Goal: Browse casually: Explore the website without a specific task or goal

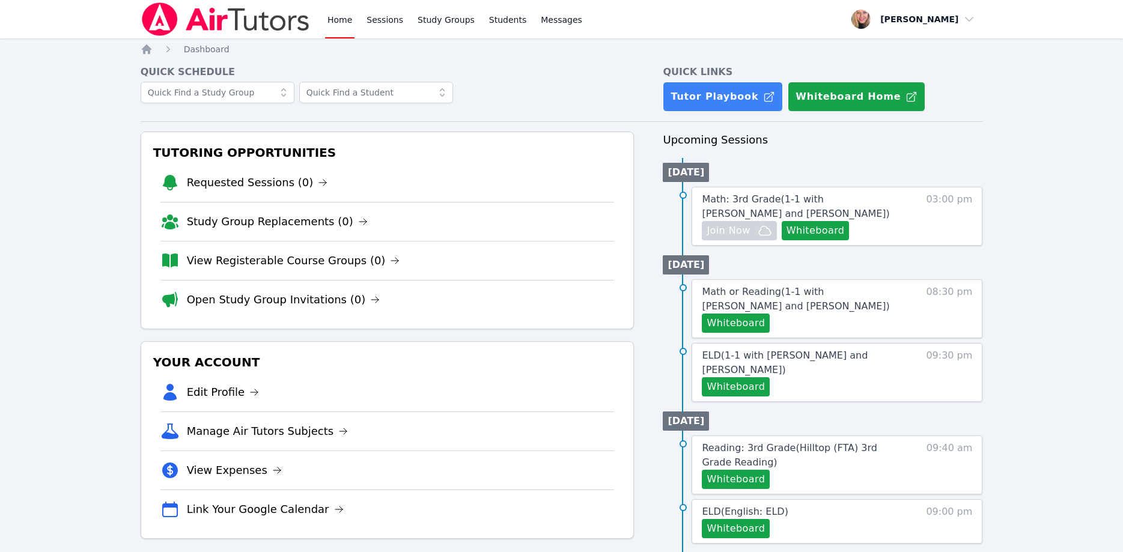
scroll to position [123, 0]
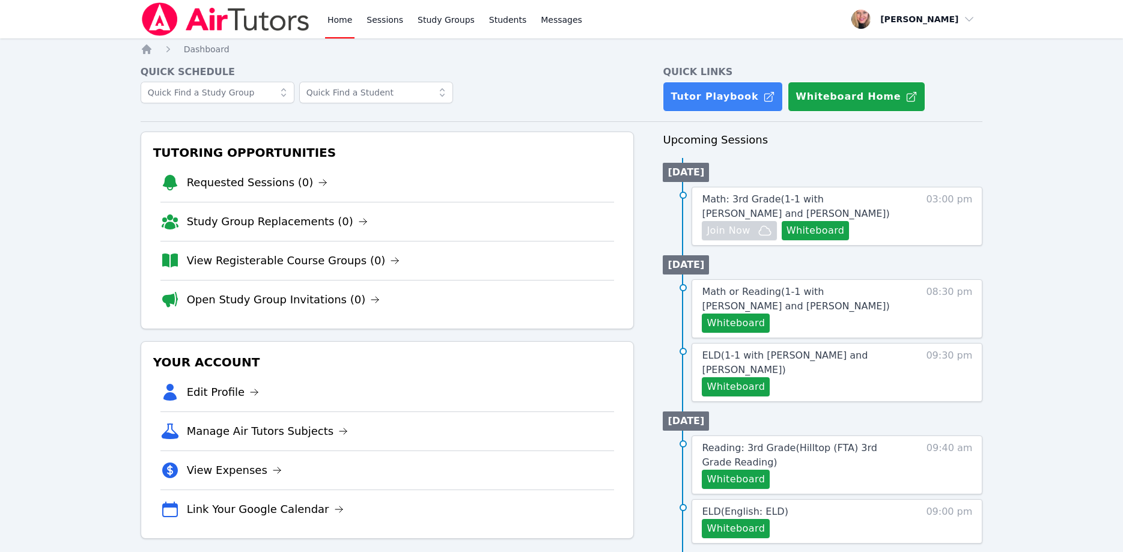
scroll to position [123, 0]
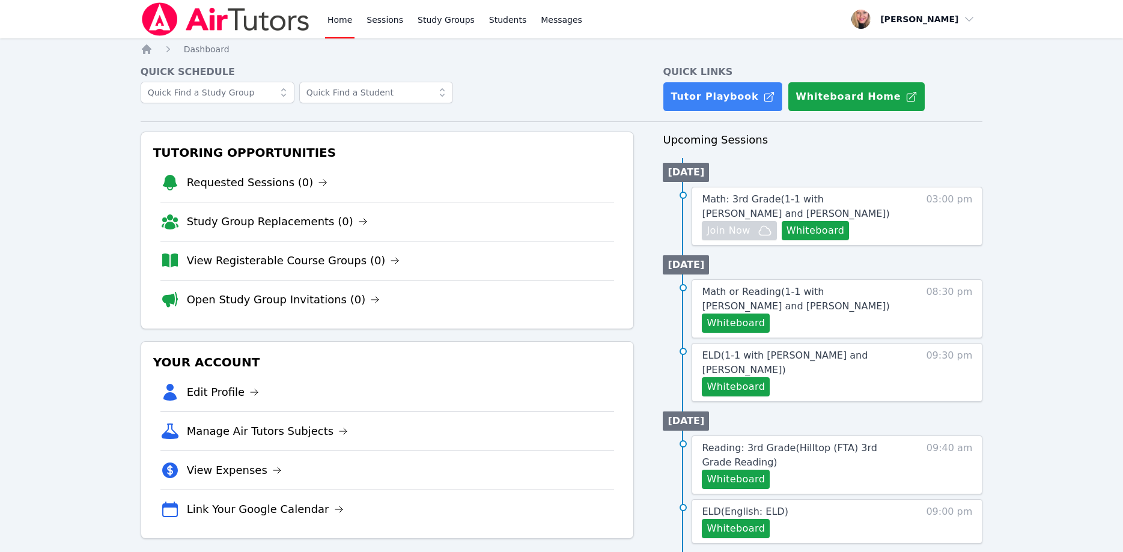
scroll to position [123, 0]
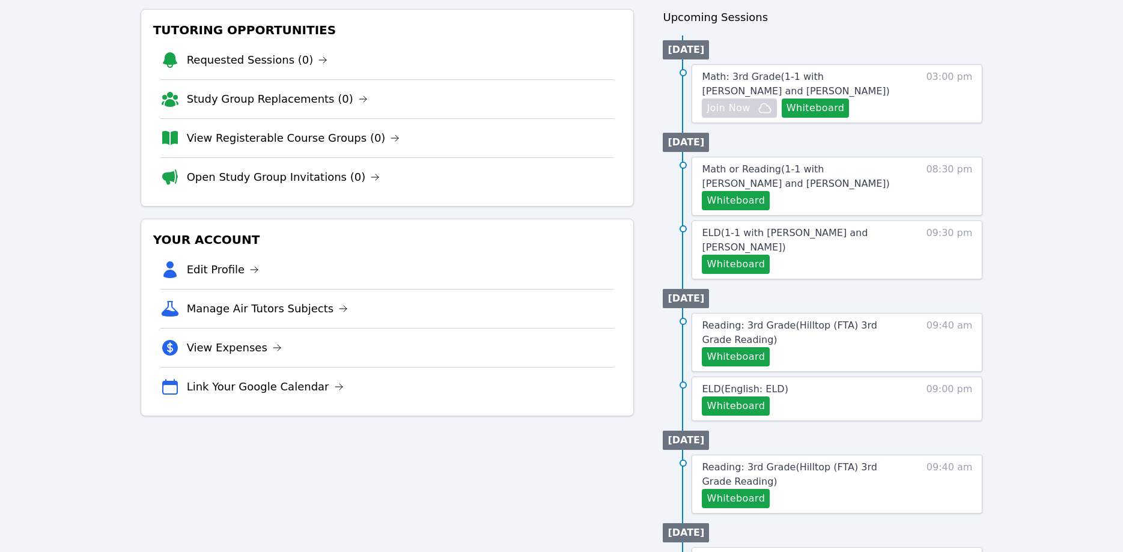
scroll to position [123, 0]
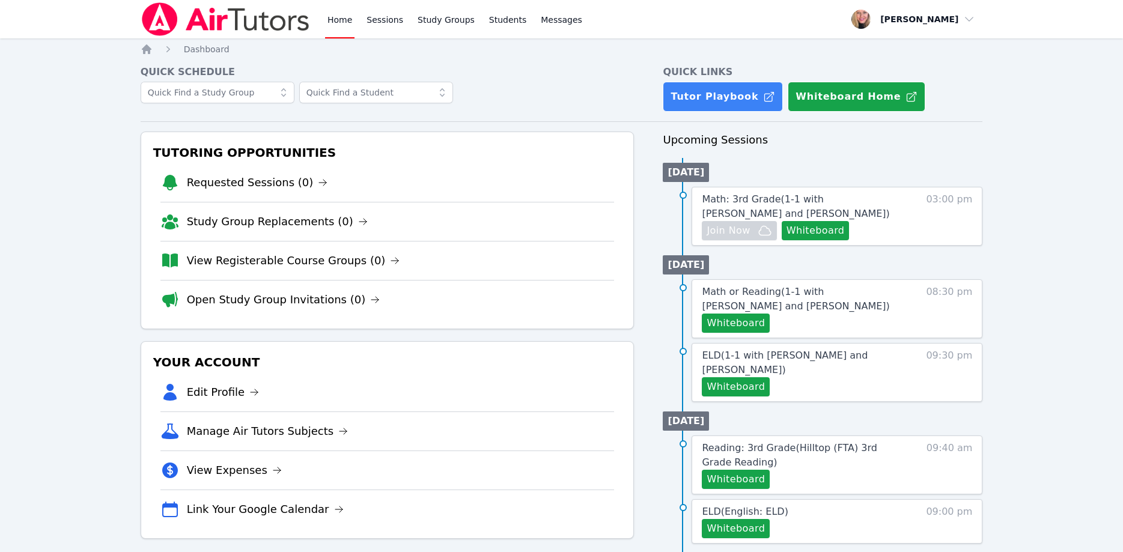
scroll to position [123, 0]
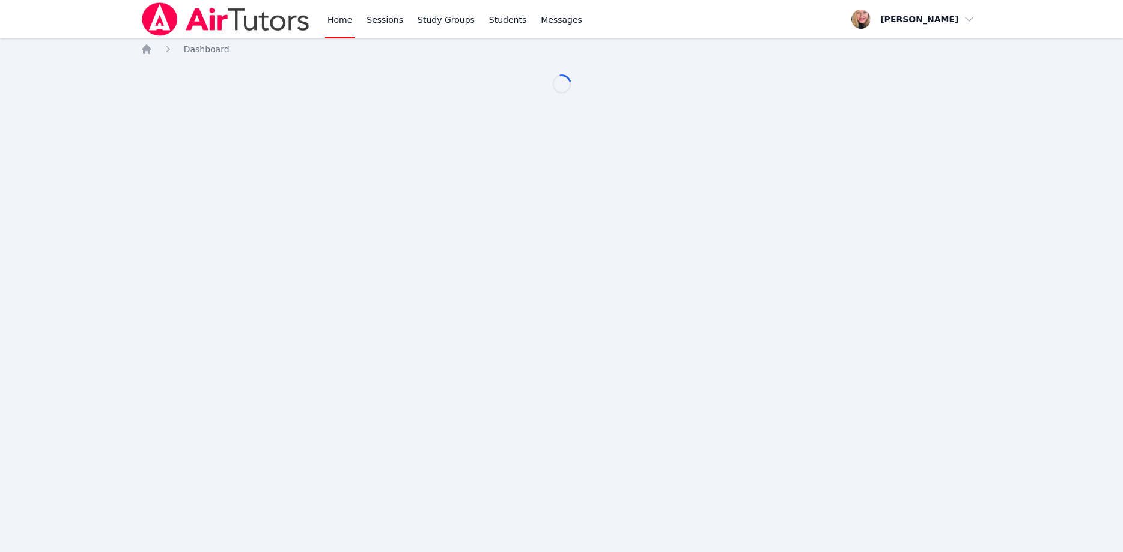
scroll to position [123, 0]
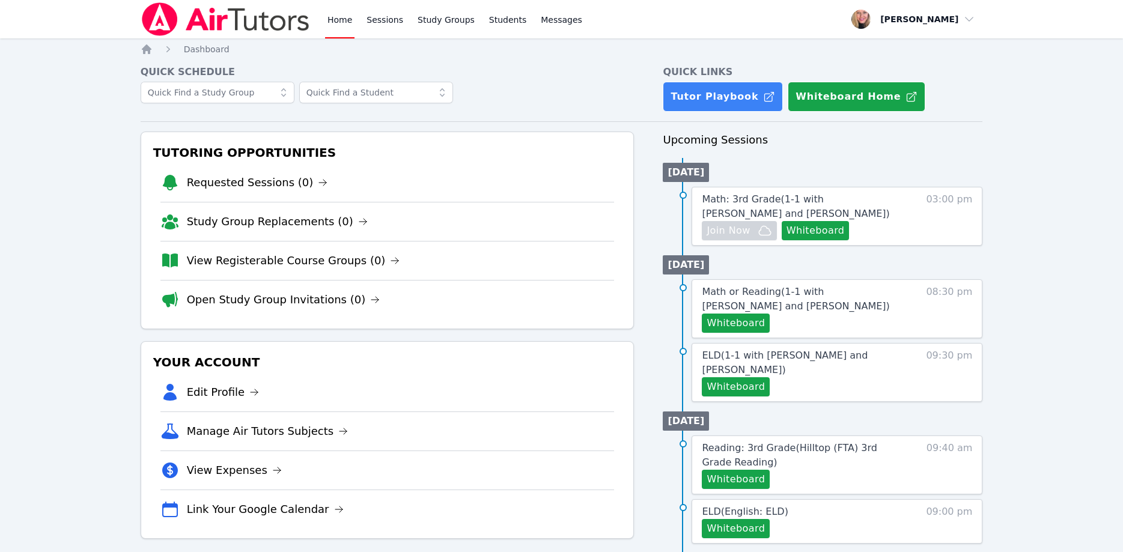
scroll to position [123, 0]
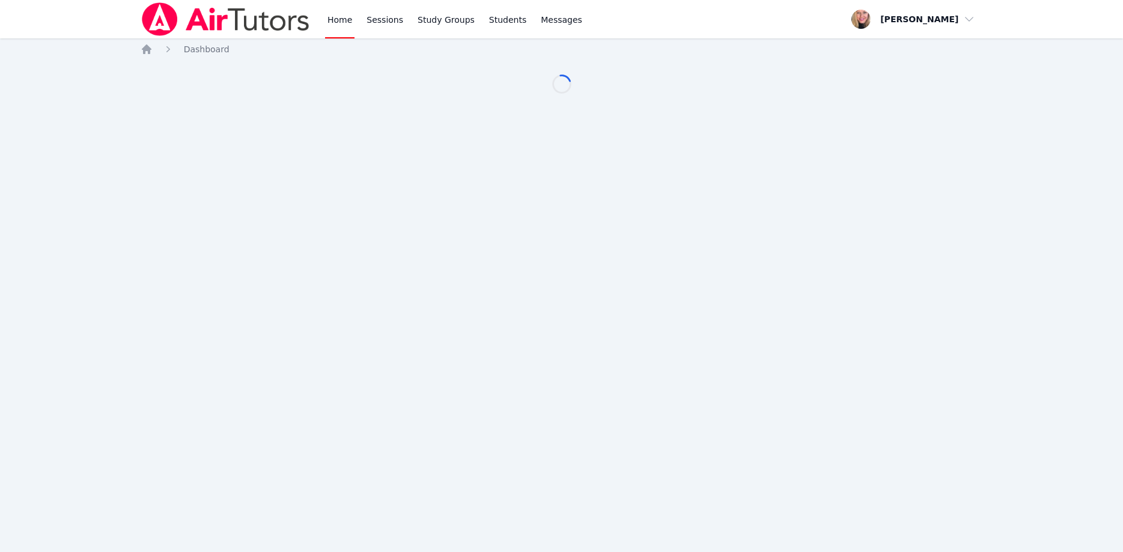
scroll to position [123, 0]
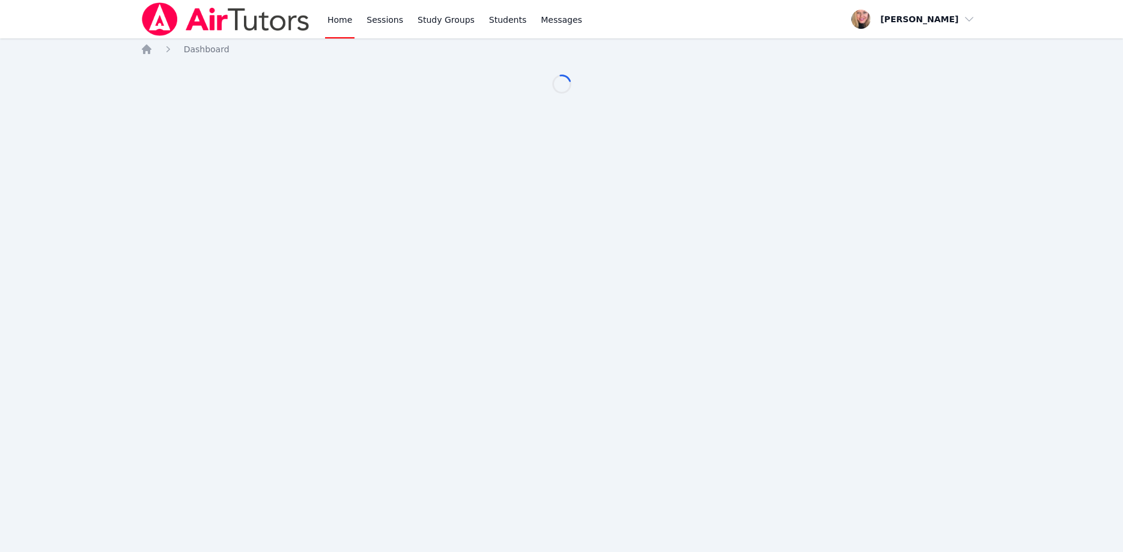
scroll to position [123, 0]
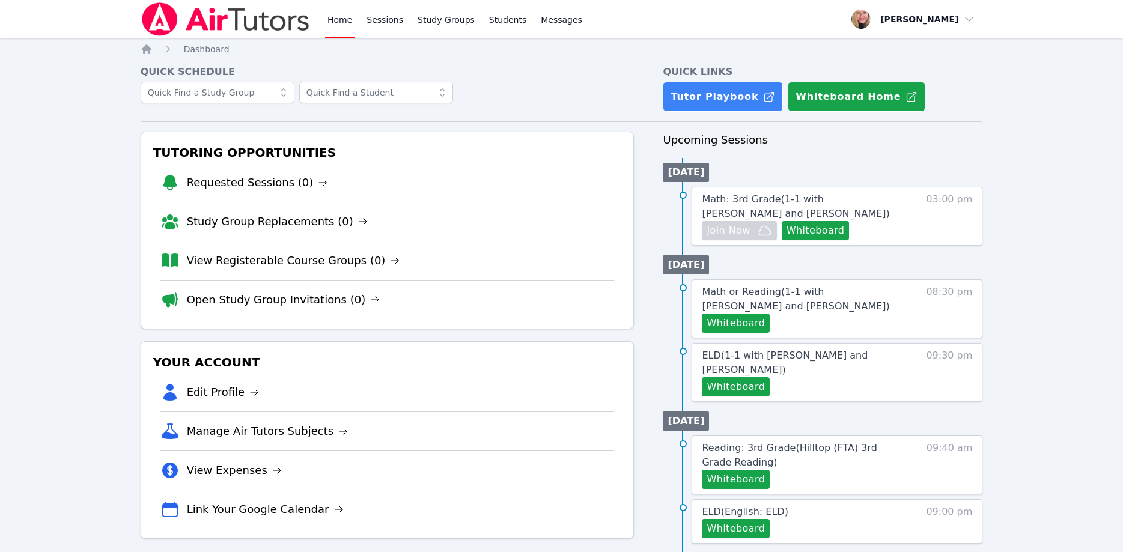
scroll to position [123, 0]
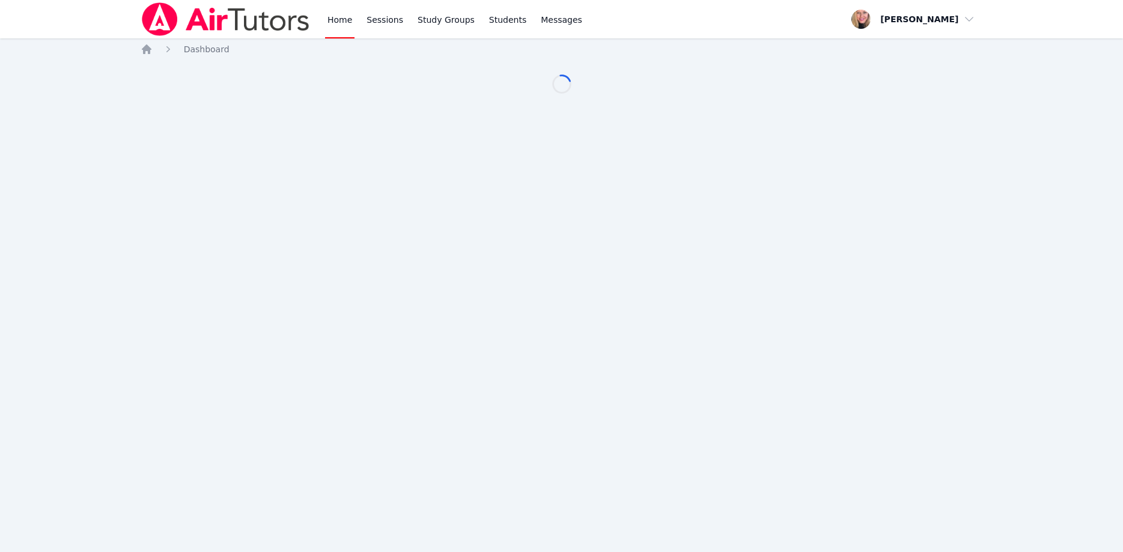
scroll to position [123, 0]
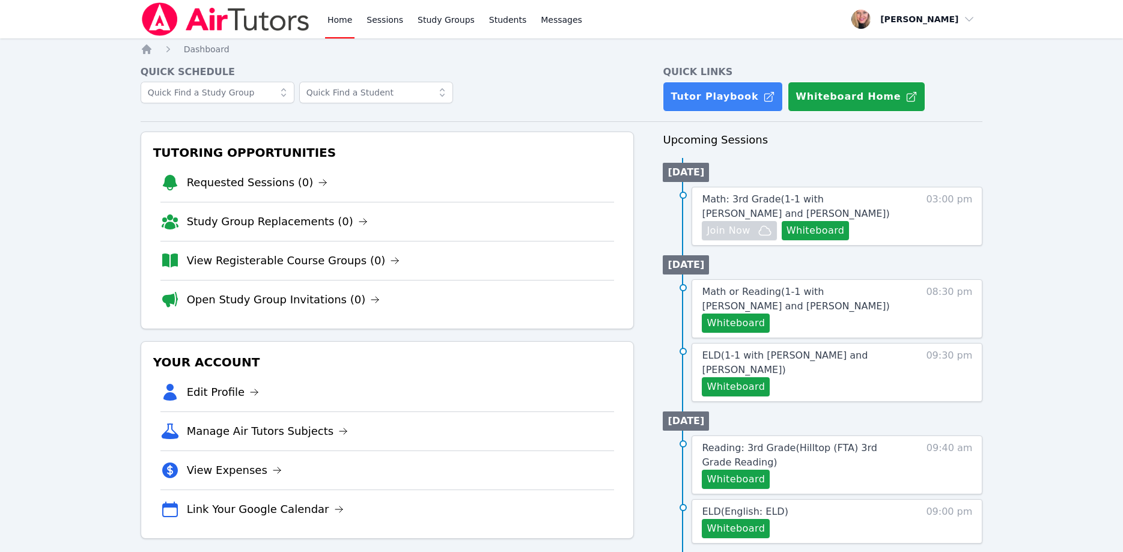
scroll to position [123, 0]
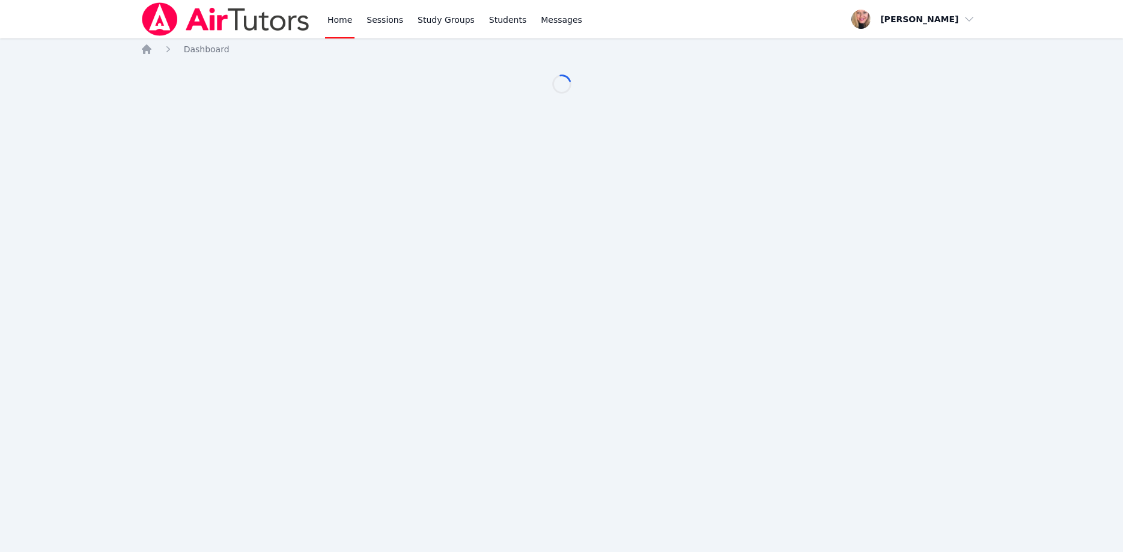
scroll to position [123, 0]
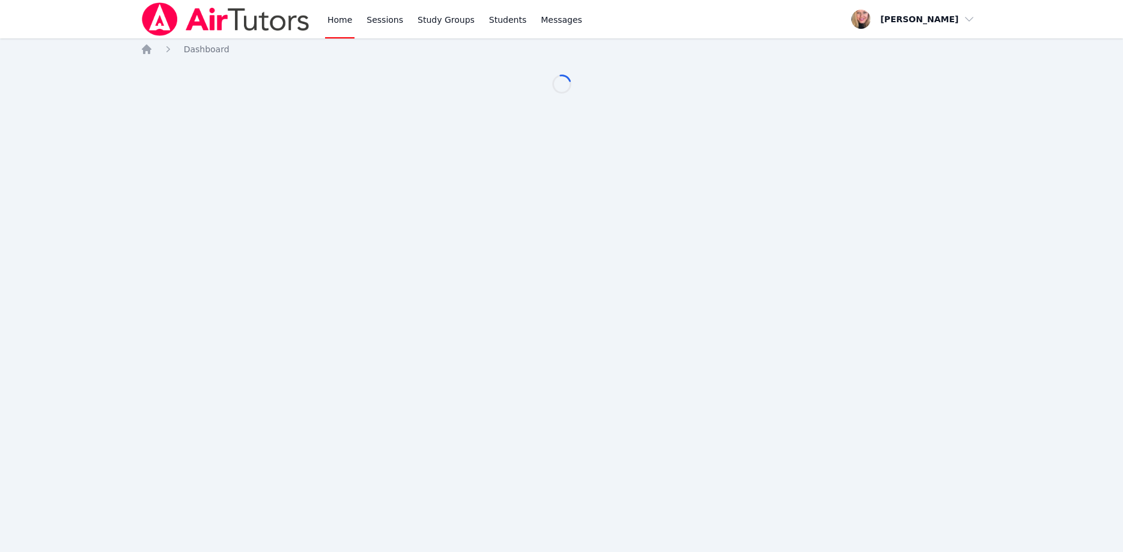
scroll to position [123, 0]
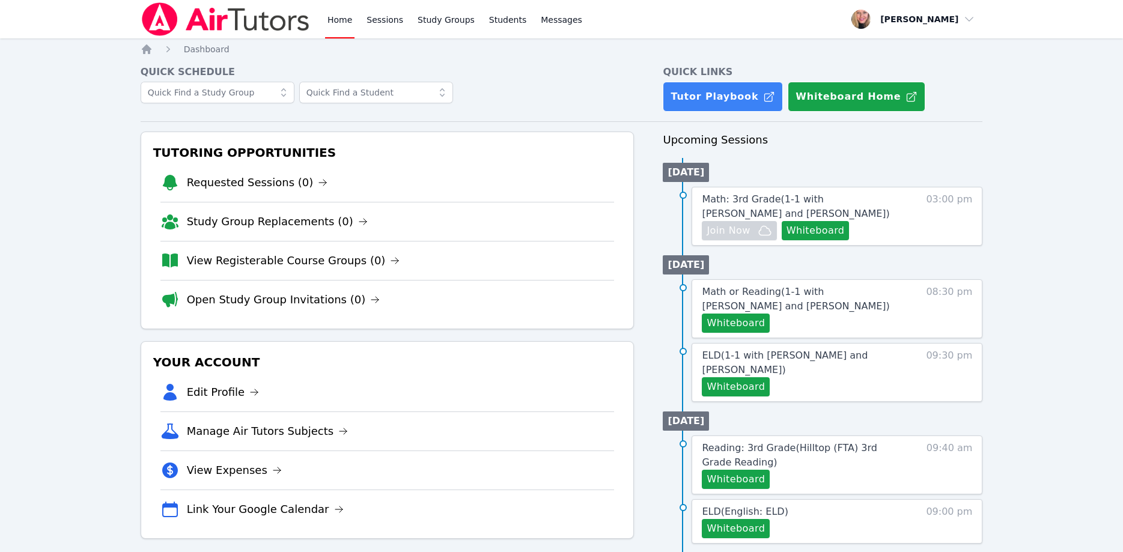
scroll to position [123, 0]
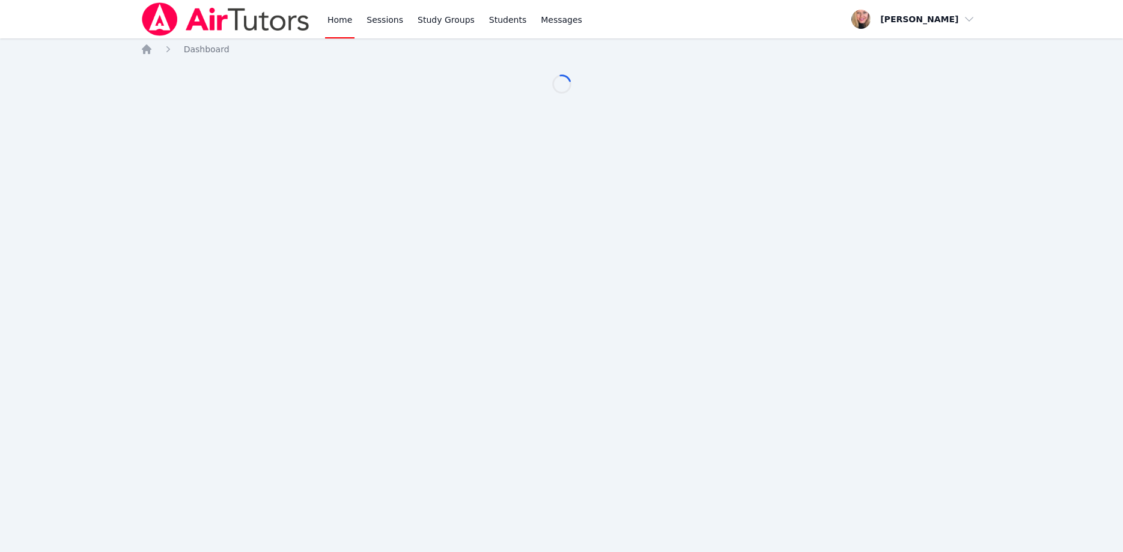
scroll to position [123, 0]
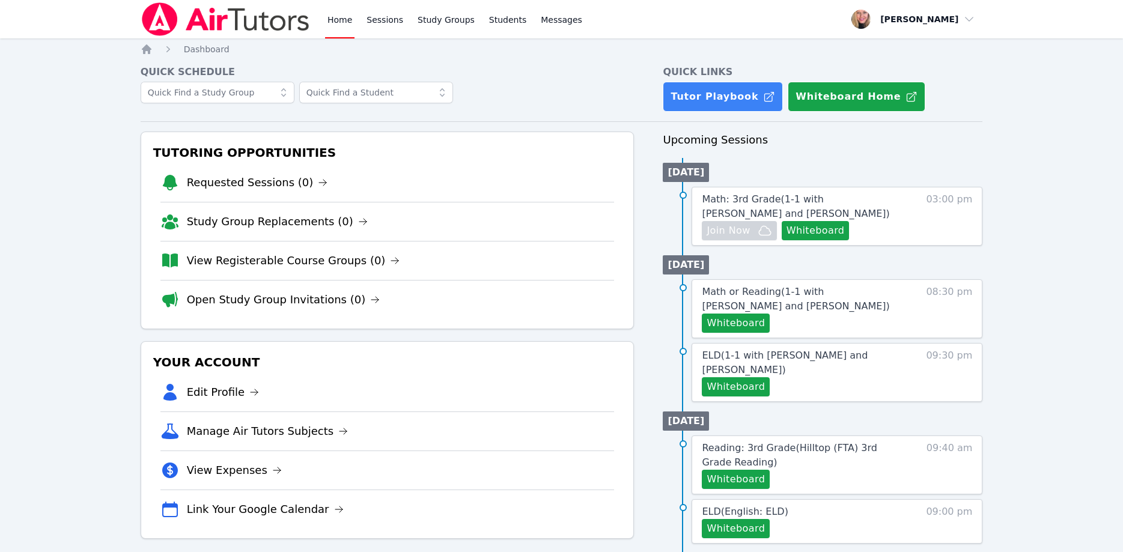
scroll to position [123, 0]
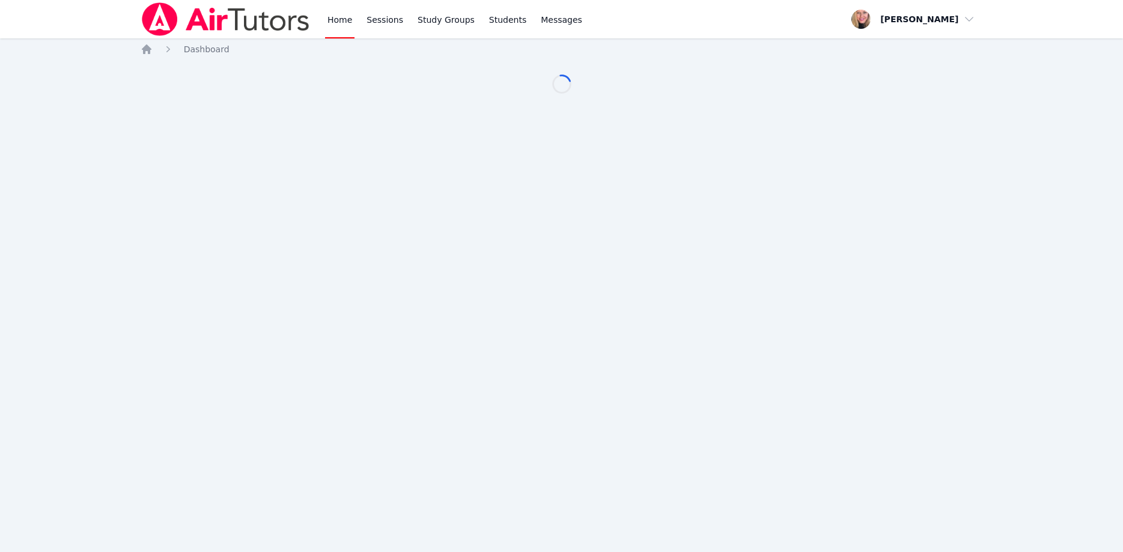
scroll to position [123, 0]
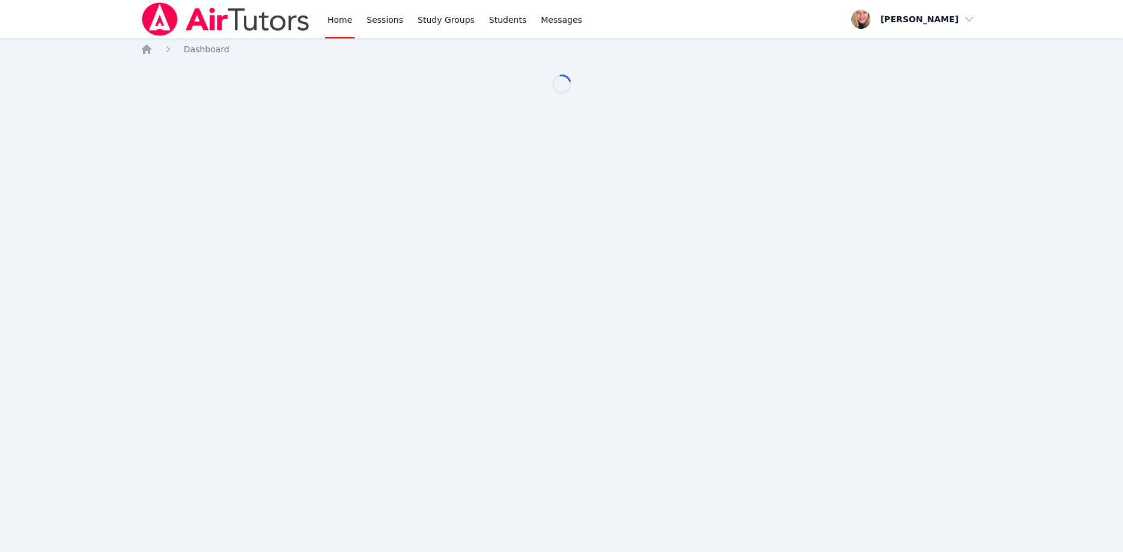
scroll to position [123, 0]
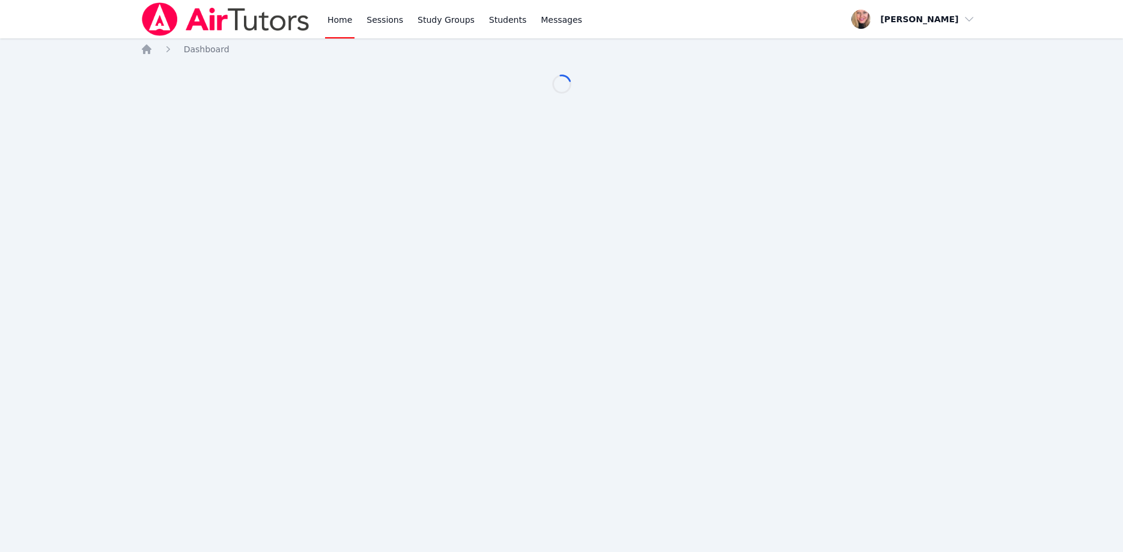
scroll to position [123, 0]
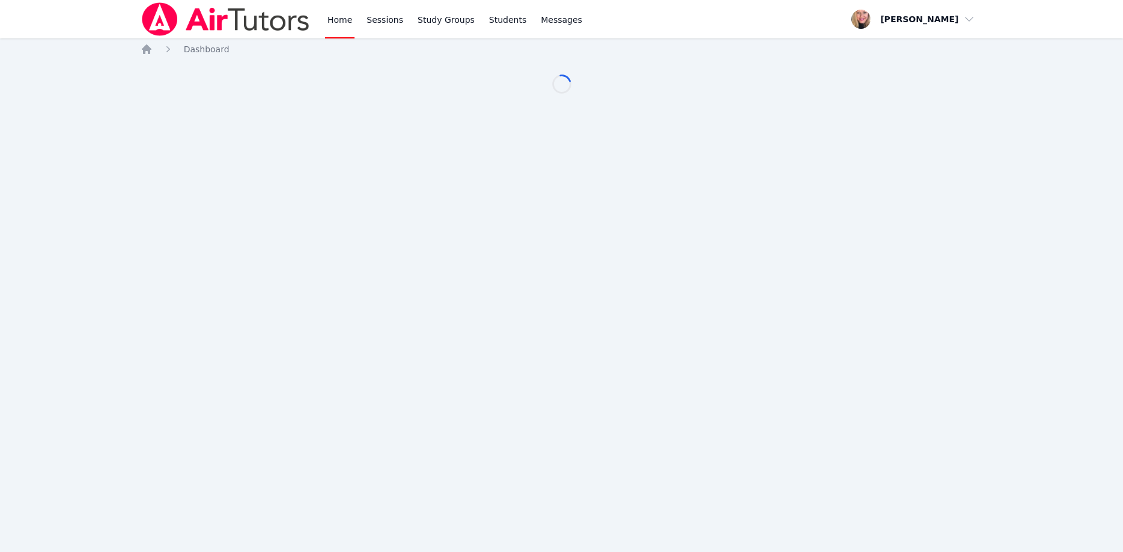
scroll to position [123, 0]
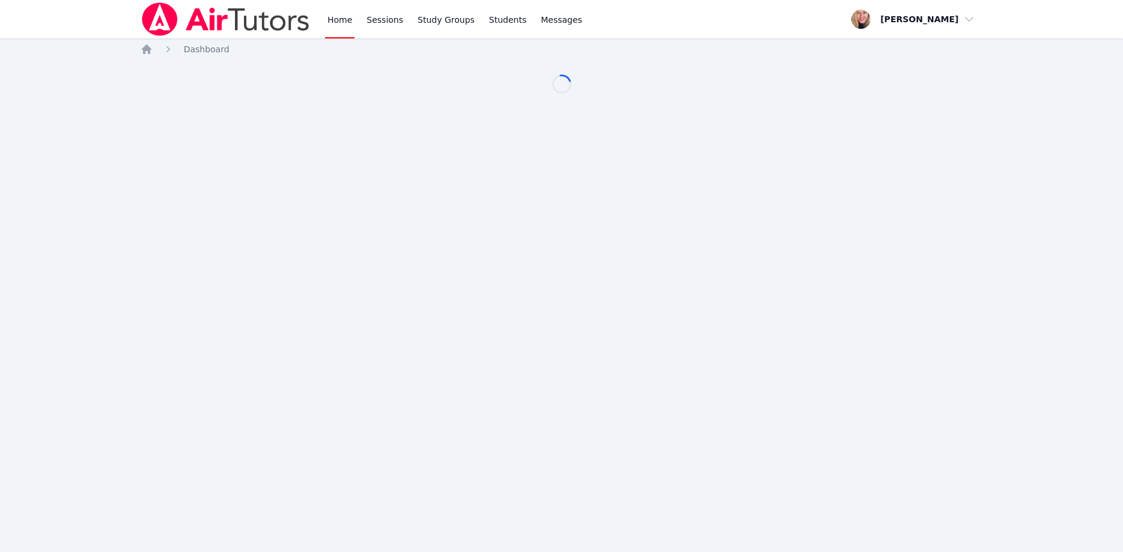
scroll to position [123, 0]
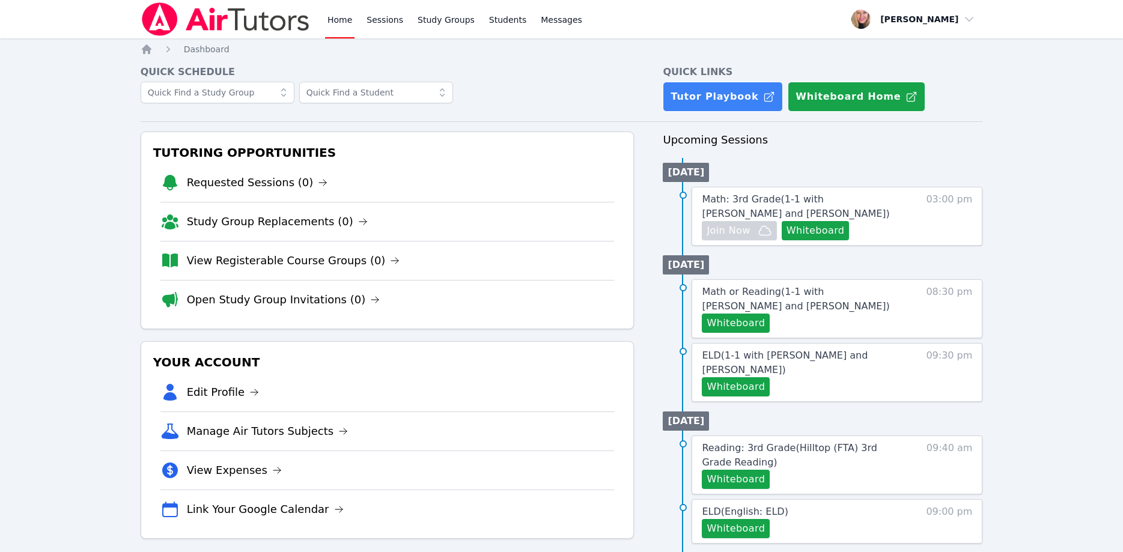
scroll to position [123, 0]
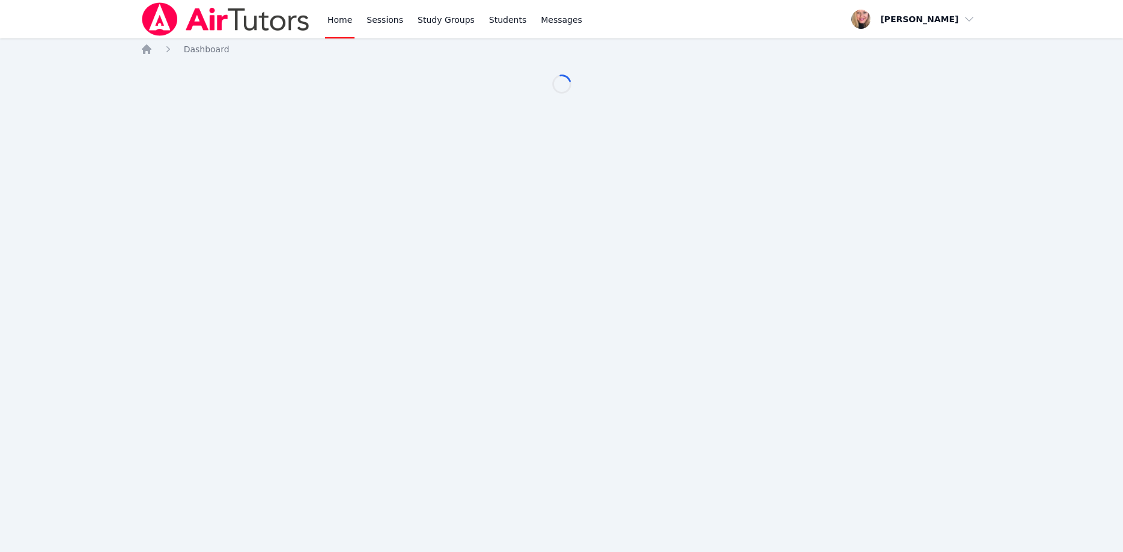
scroll to position [123, 0]
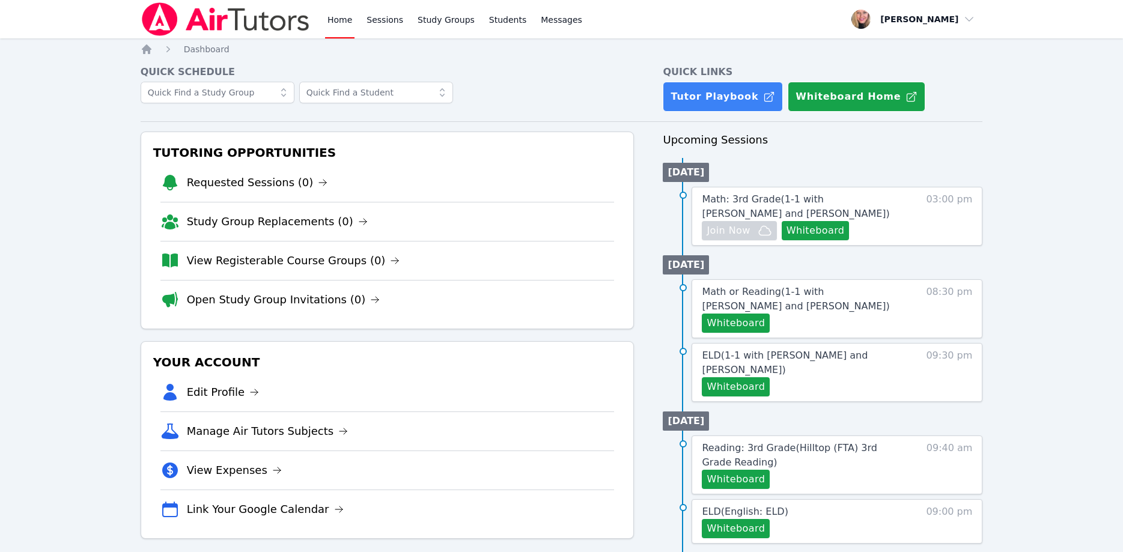
scroll to position [123, 0]
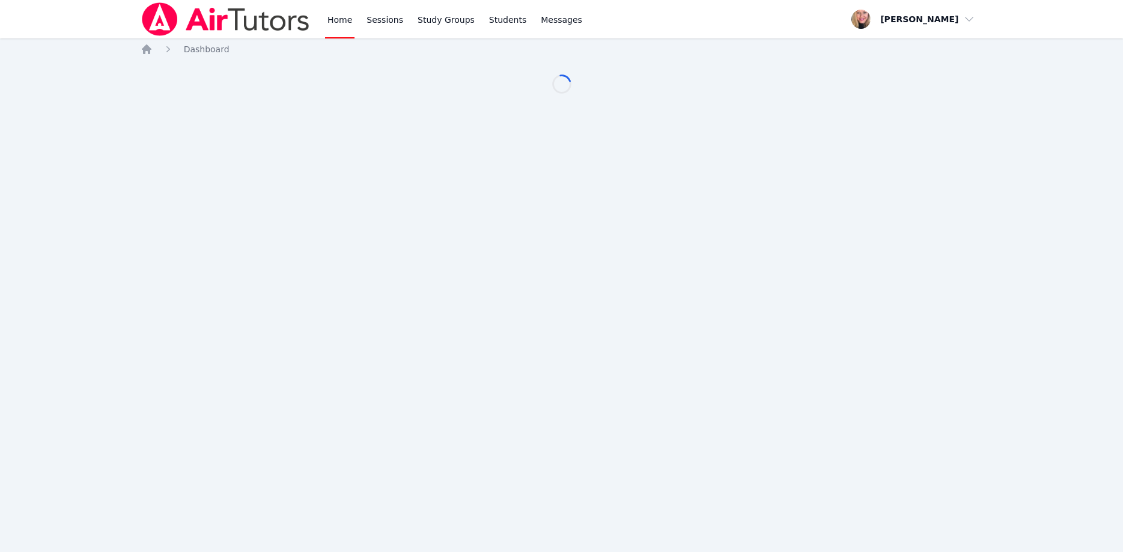
scroll to position [123, 0]
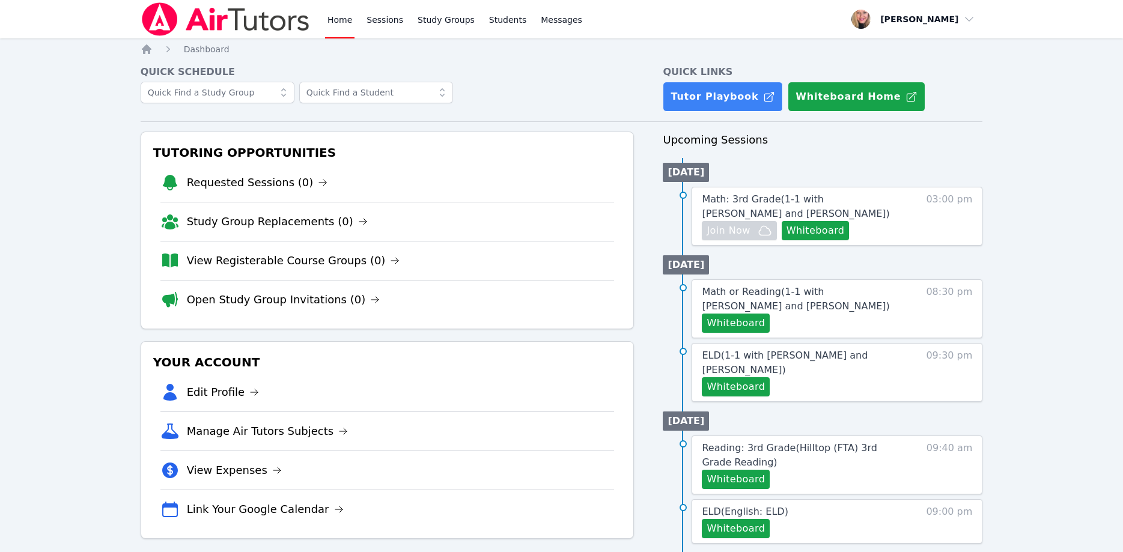
scroll to position [123, 0]
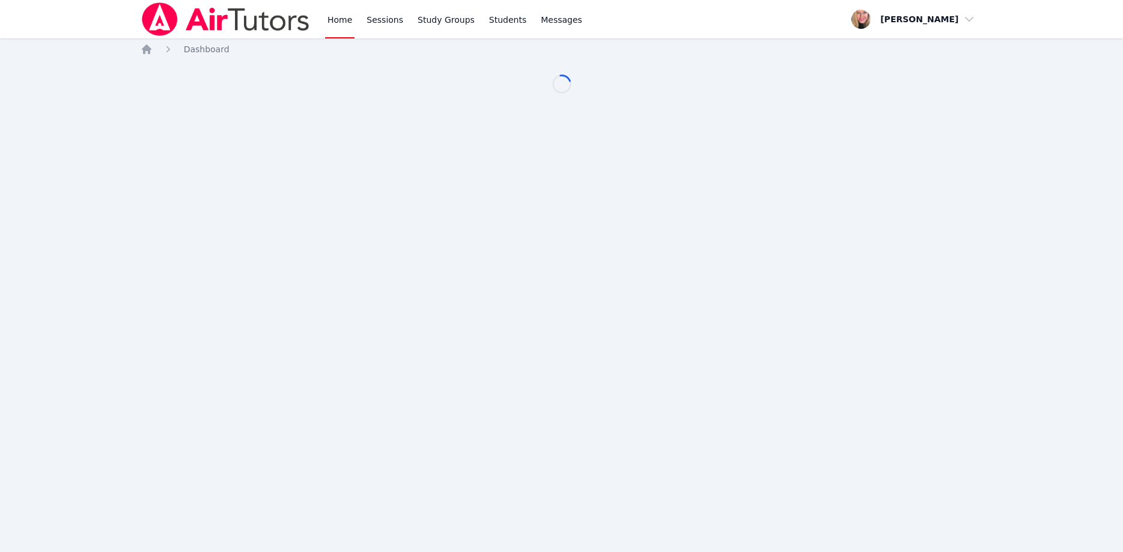
scroll to position [123, 0]
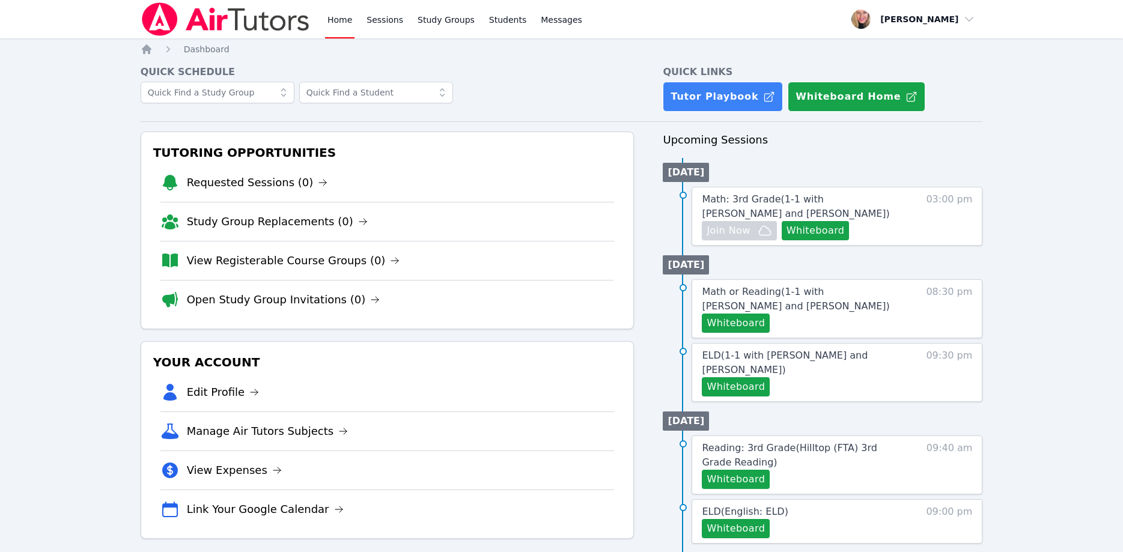
scroll to position [123, 0]
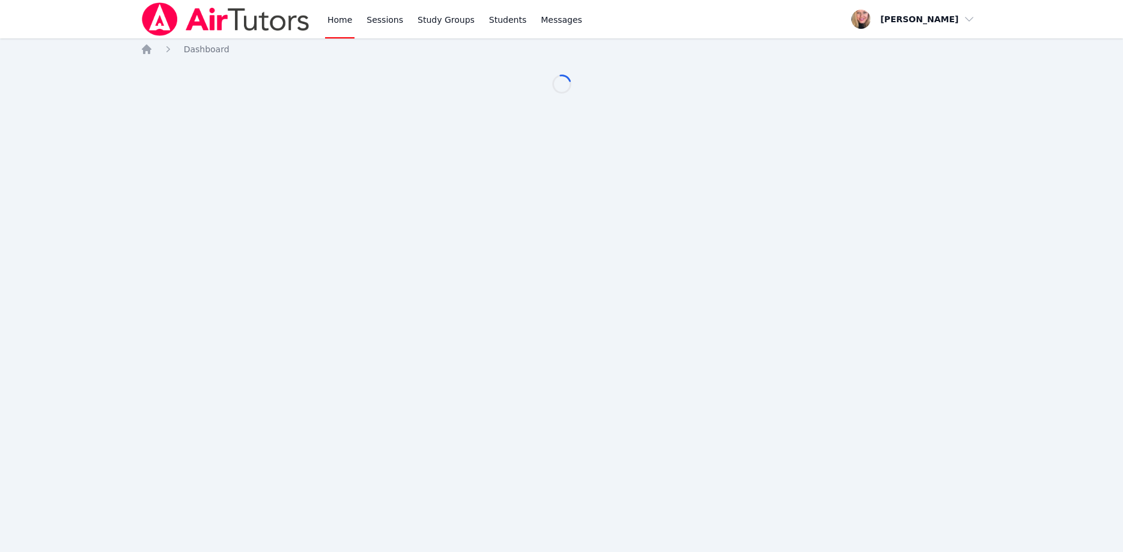
scroll to position [123, 0]
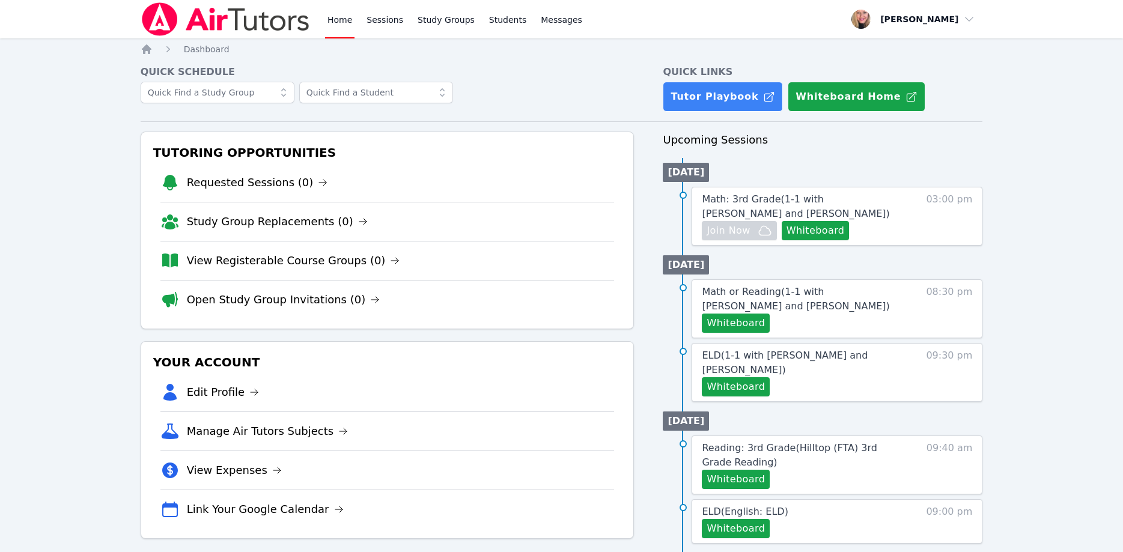
scroll to position [123, 0]
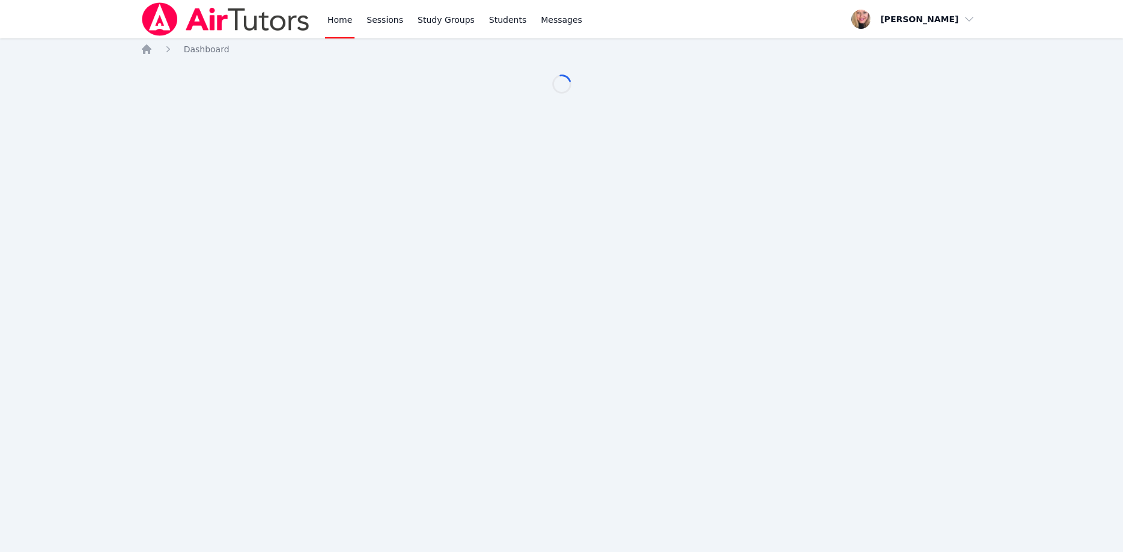
scroll to position [123, 0]
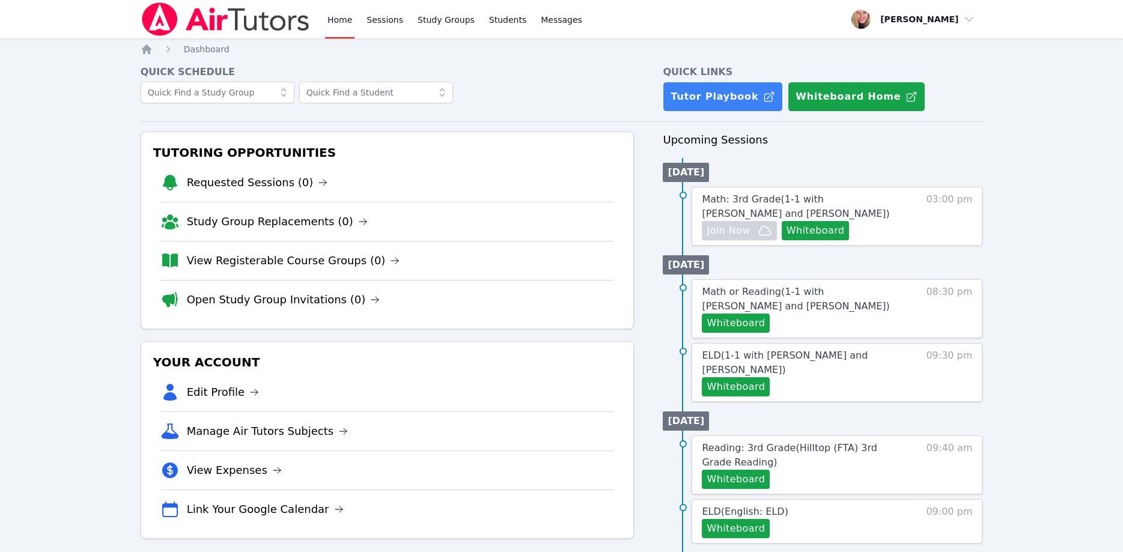
scroll to position [123, 0]
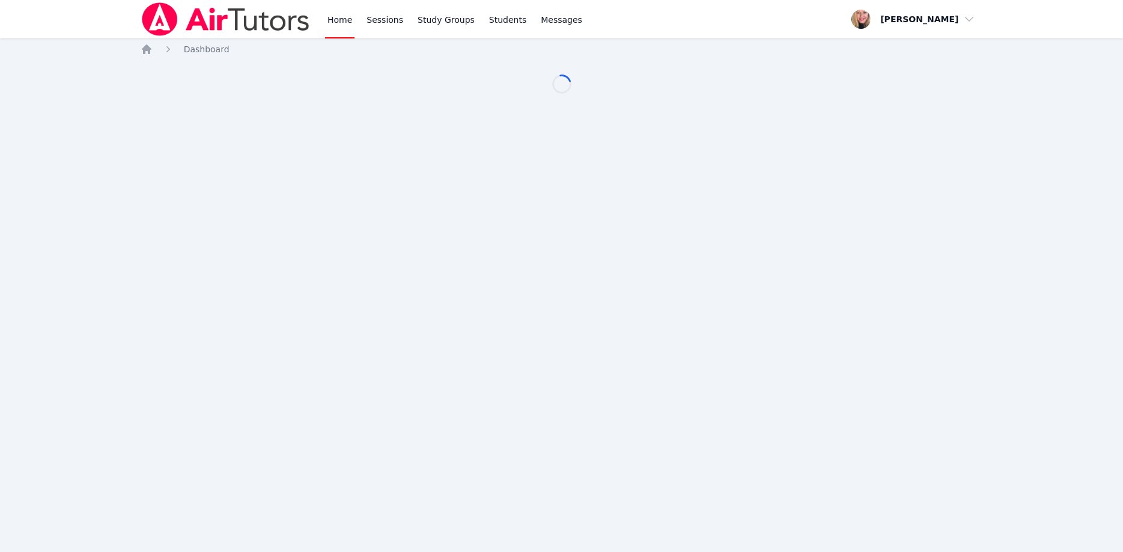
scroll to position [123, 0]
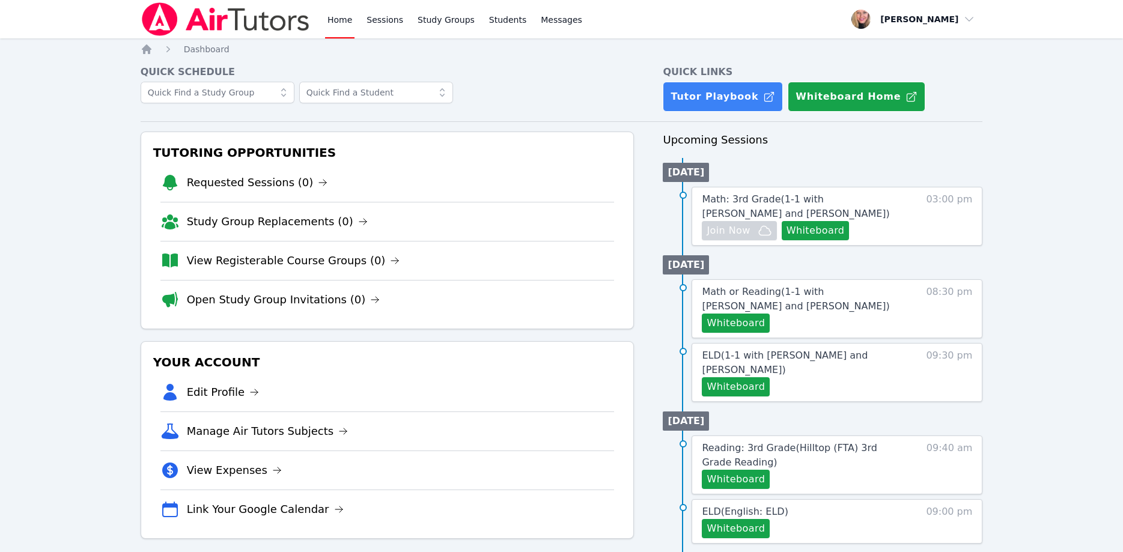
scroll to position [123, 0]
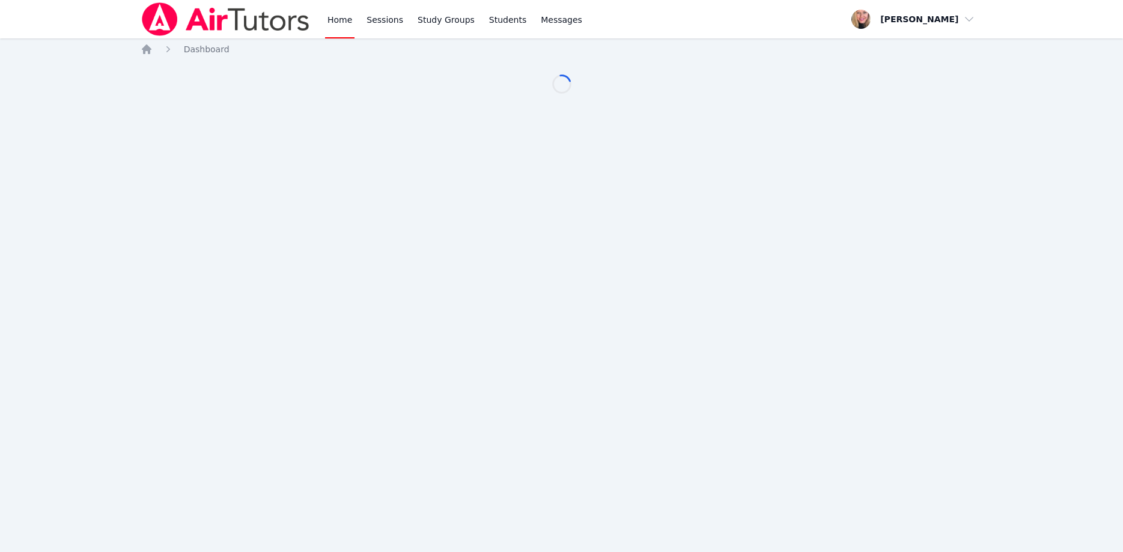
scroll to position [123, 0]
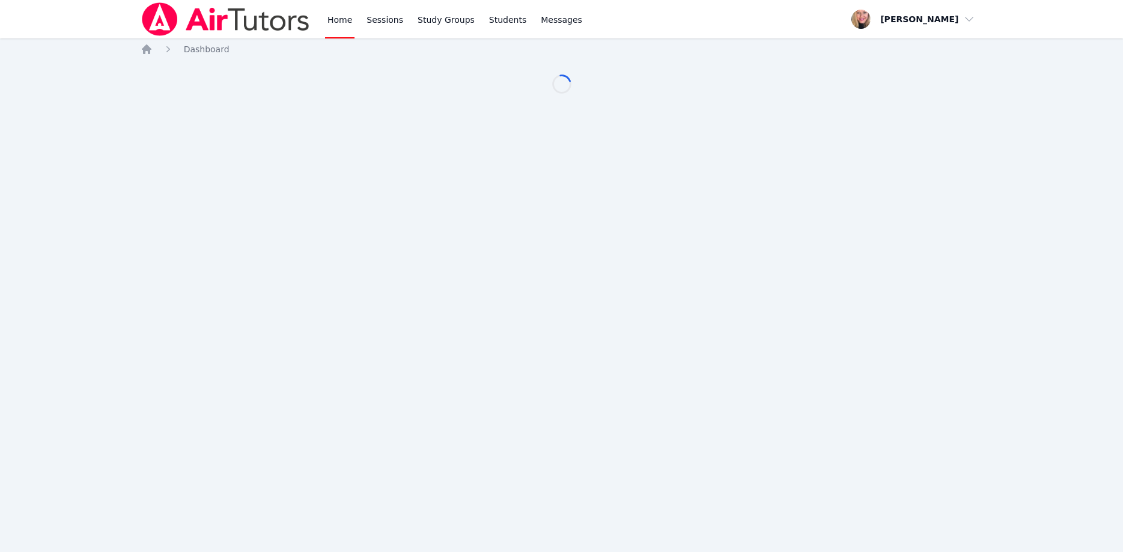
scroll to position [123, 0]
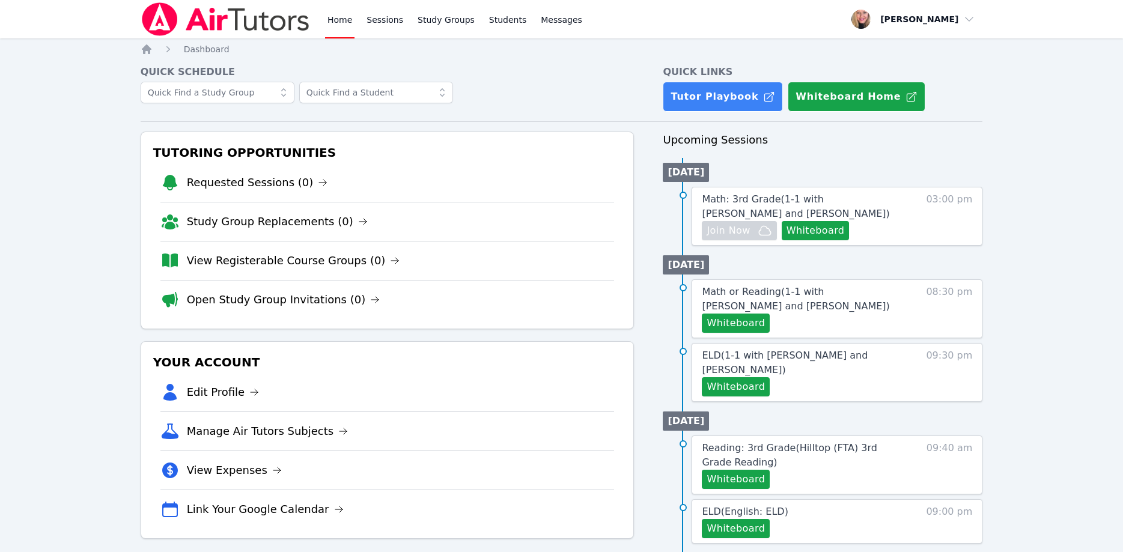
scroll to position [123, 0]
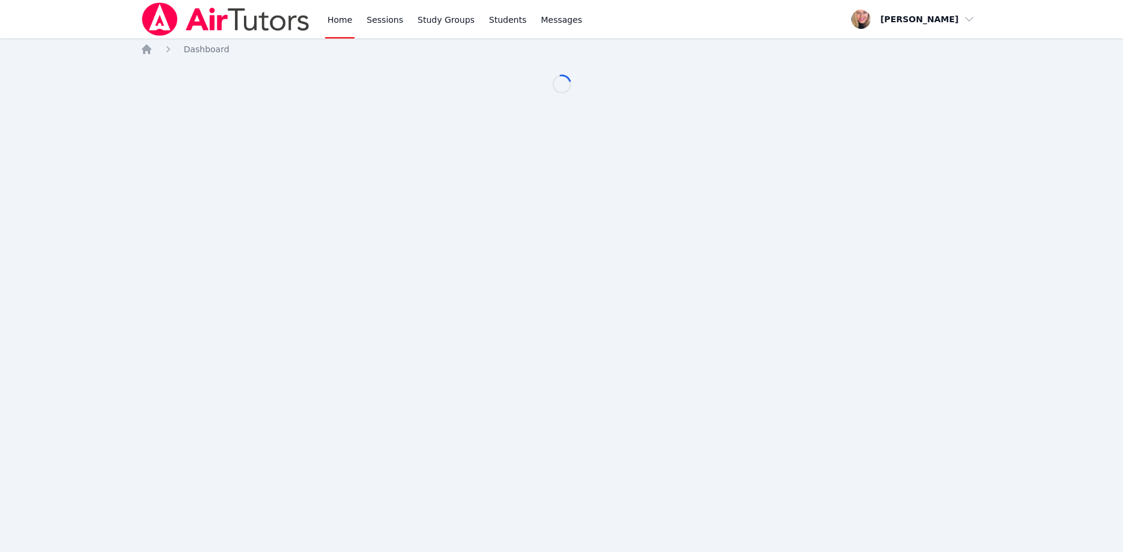
scroll to position [123, 0]
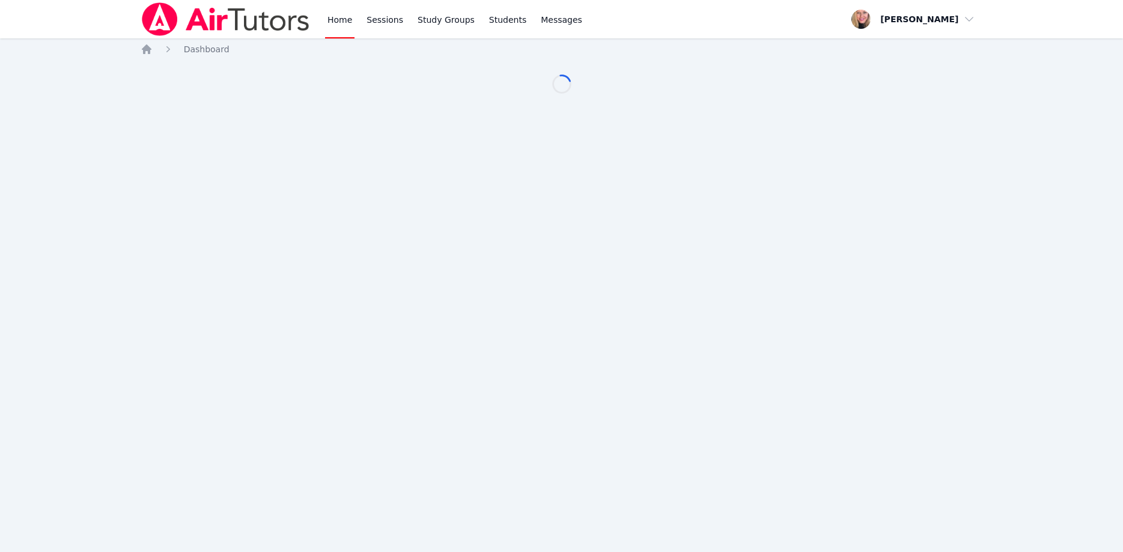
scroll to position [123, 0]
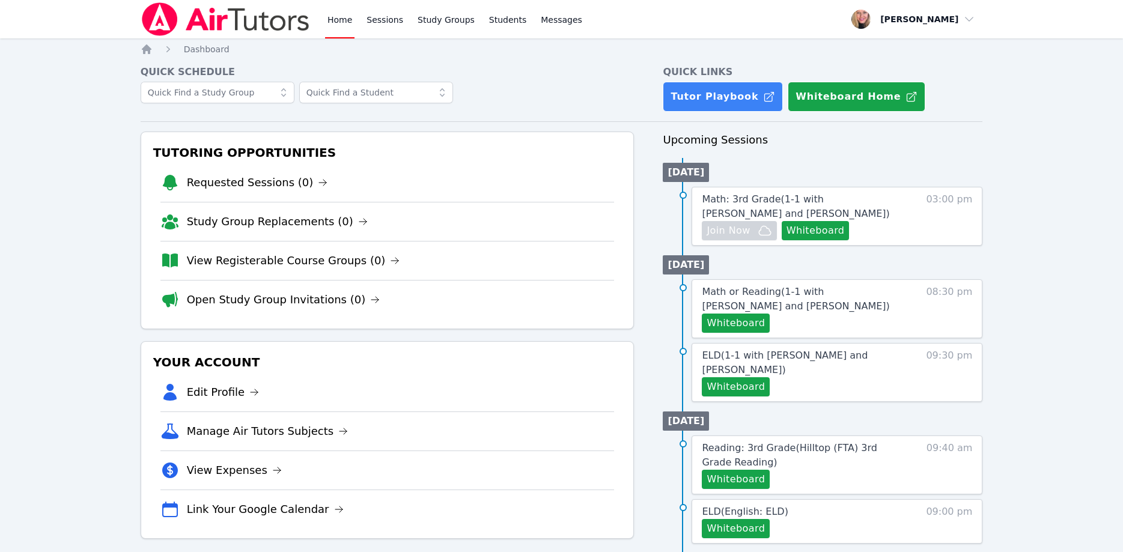
scroll to position [123, 0]
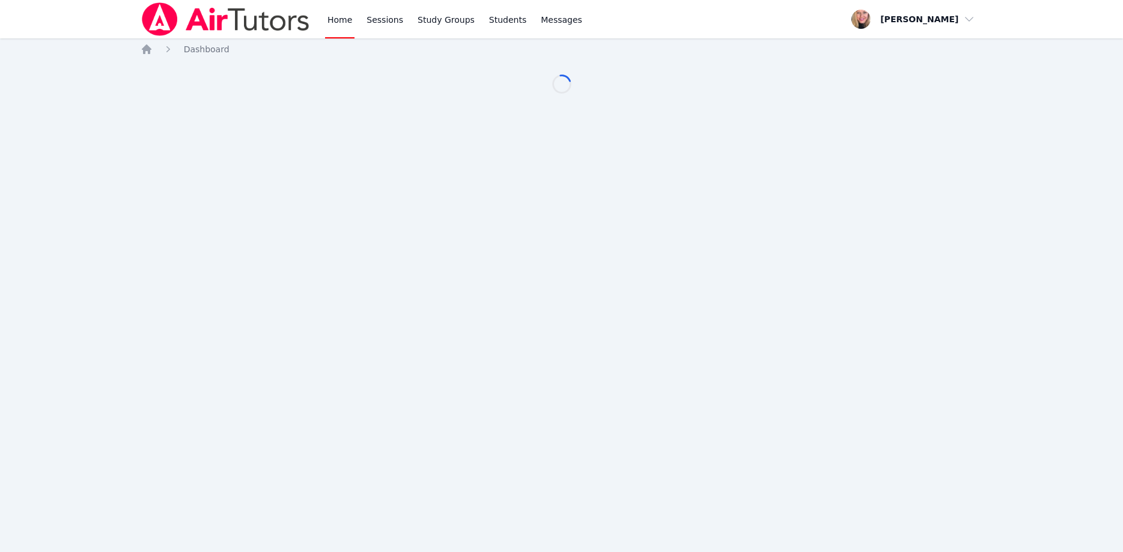
scroll to position [123, 0]
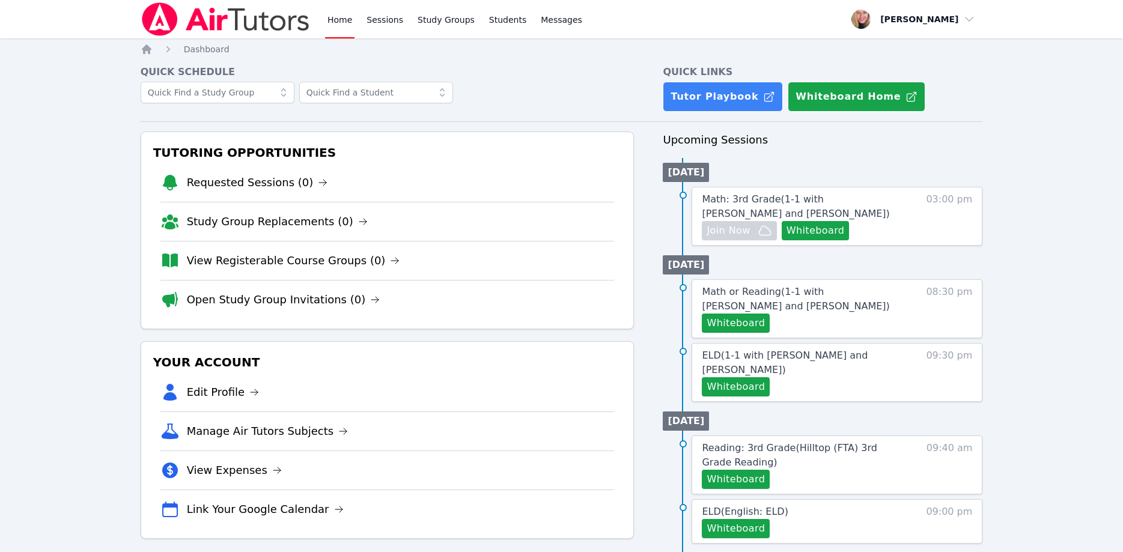
scroll to position [123, 0]
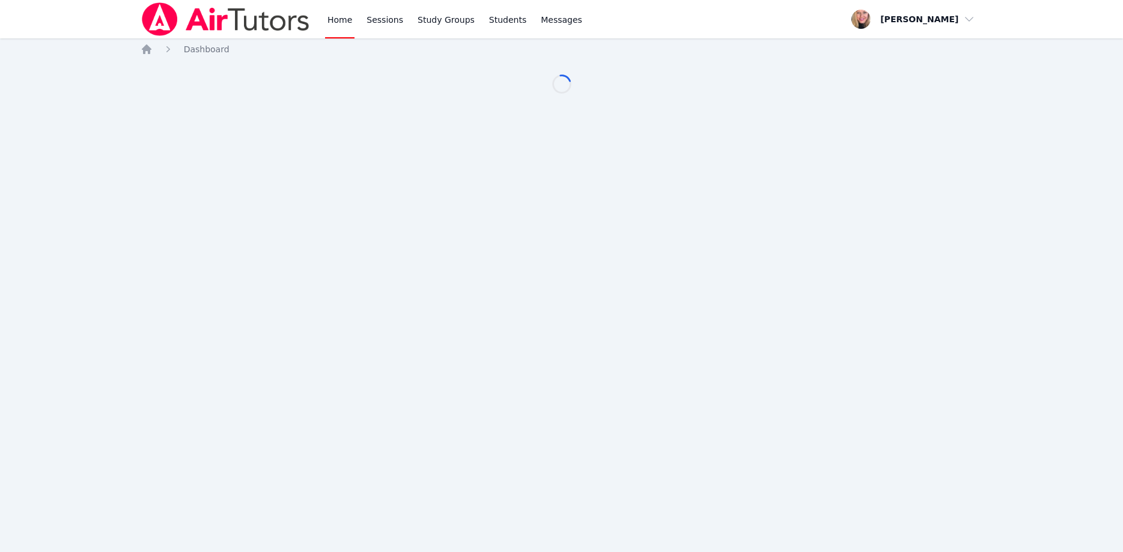
scroll to position [123, 0]
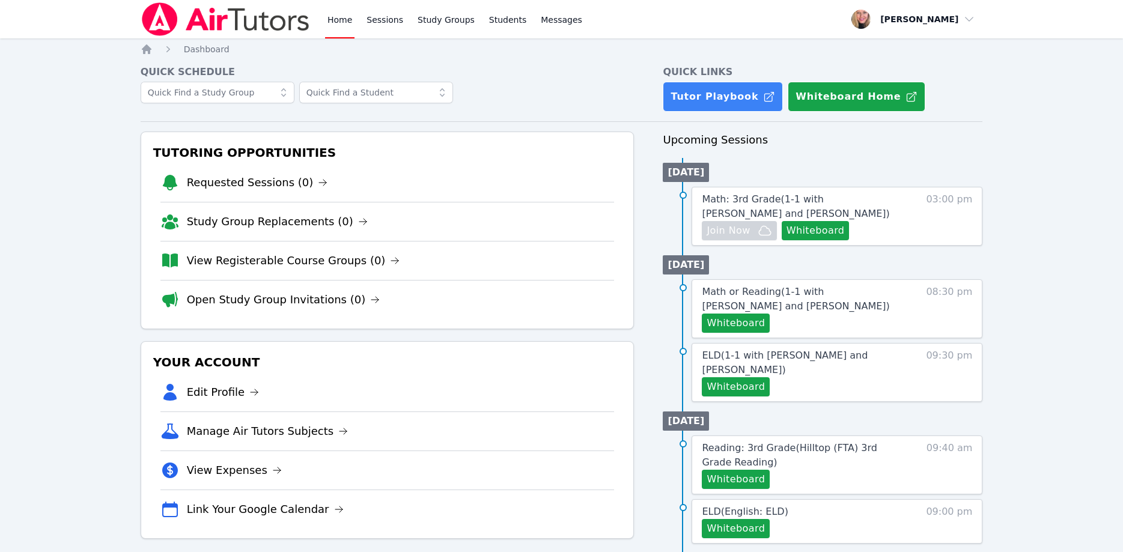
scroll to position [123, 0]
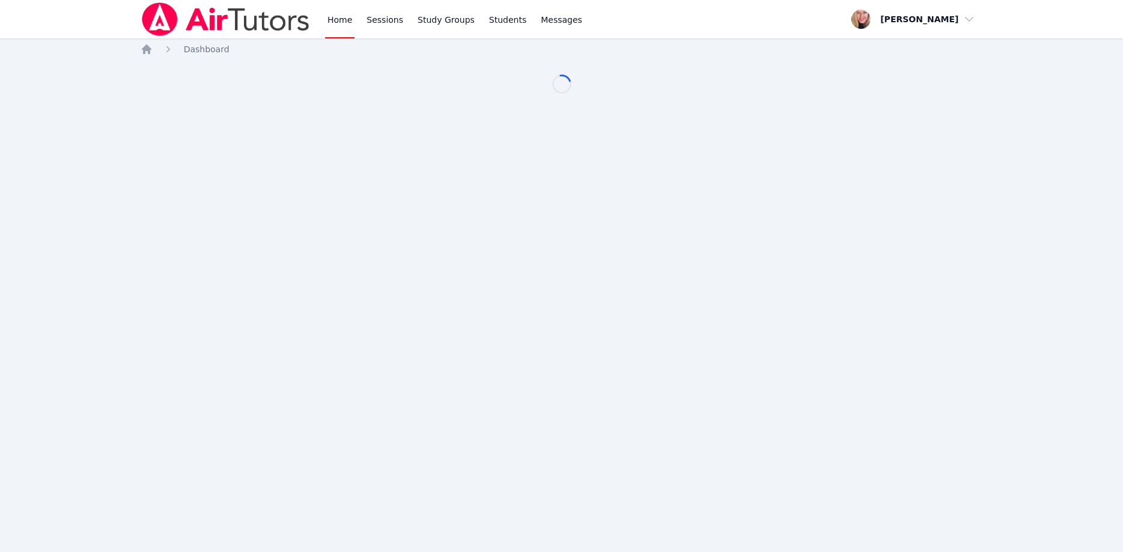
scroll to position [123, 0]
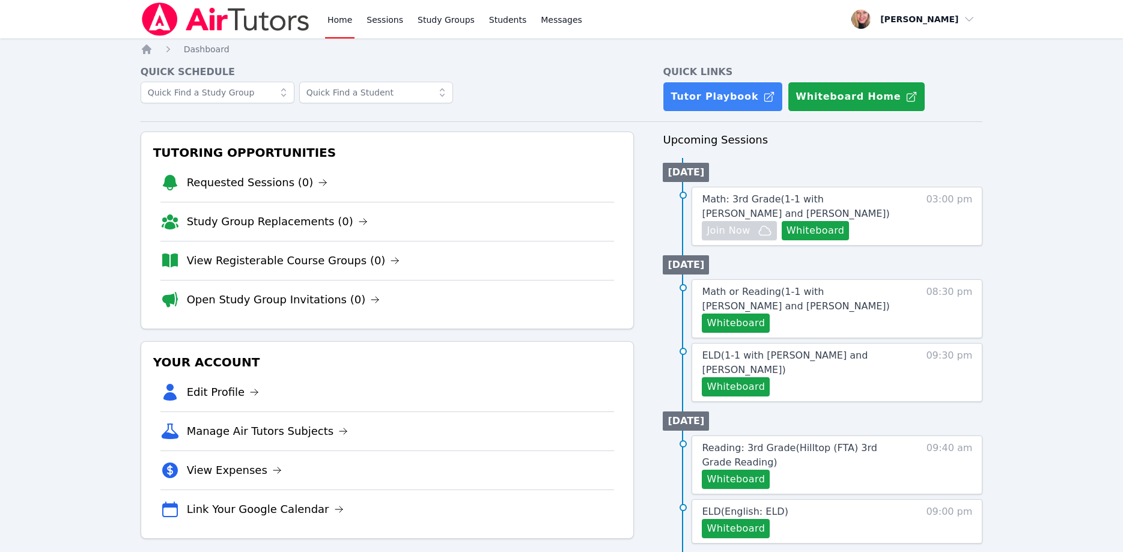
scroll to position [123, 0]
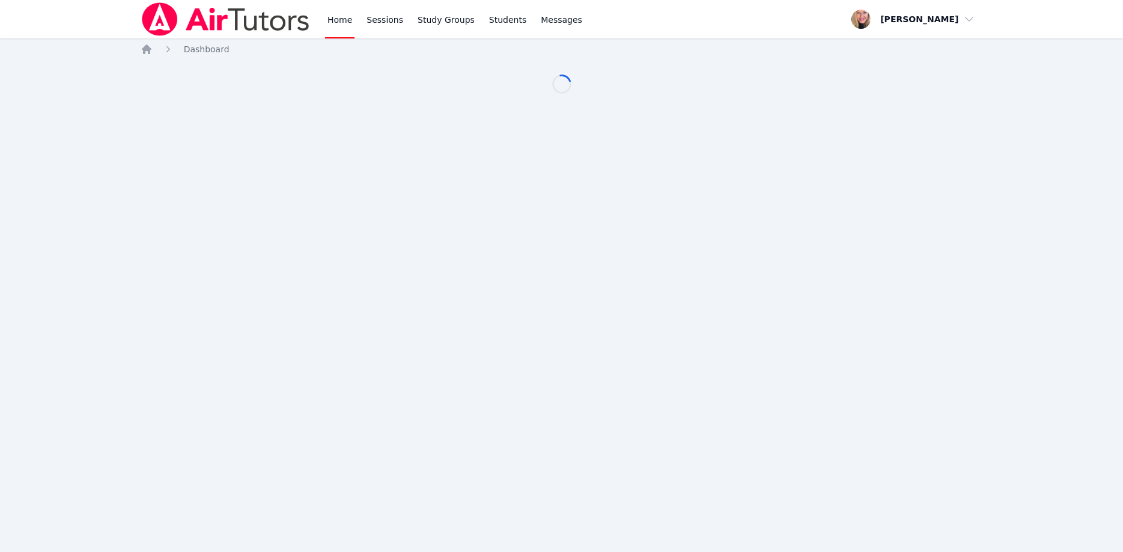
scroll to position [123, 0]
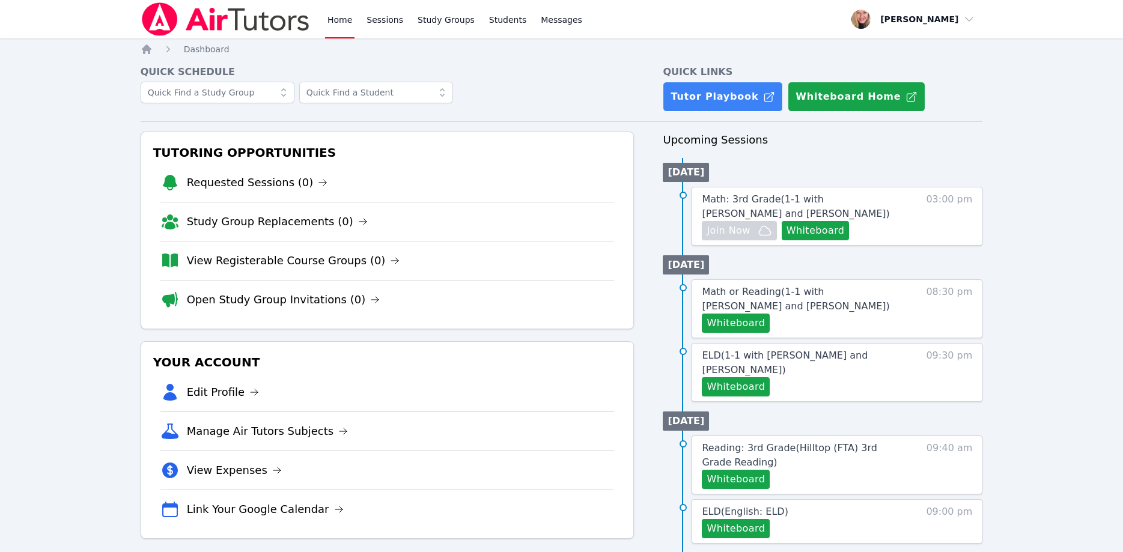
scroll to position [123, 0]
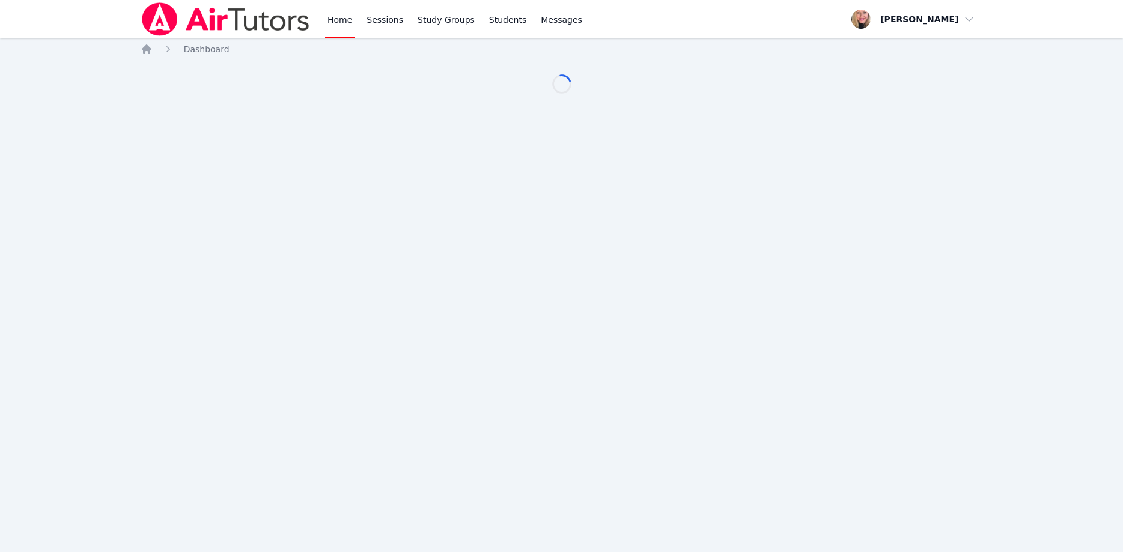
scroll to position [123, 0]
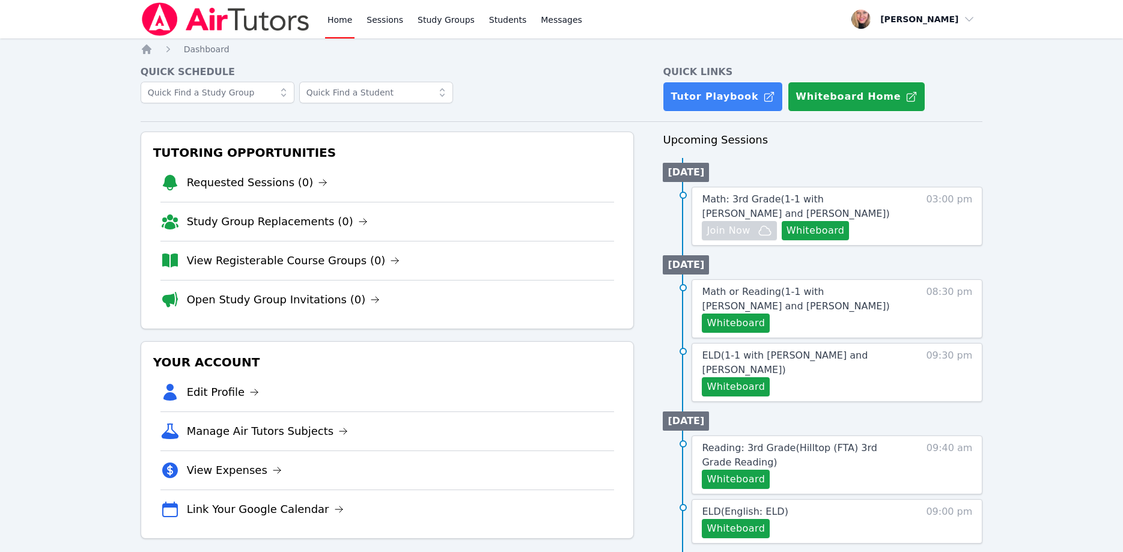
scroll to position [123, 0]
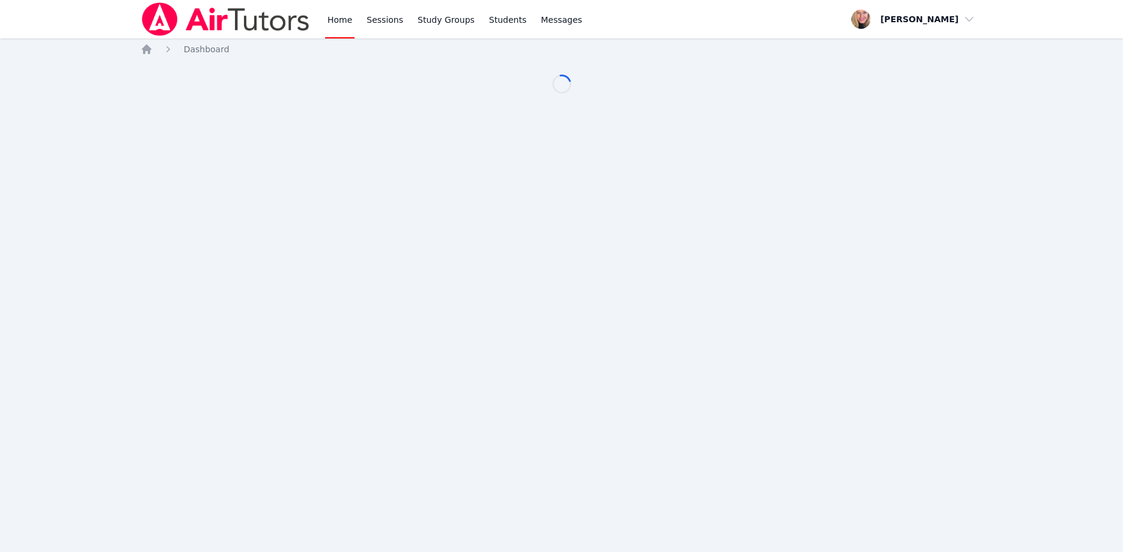
scroll to position [123, 0]
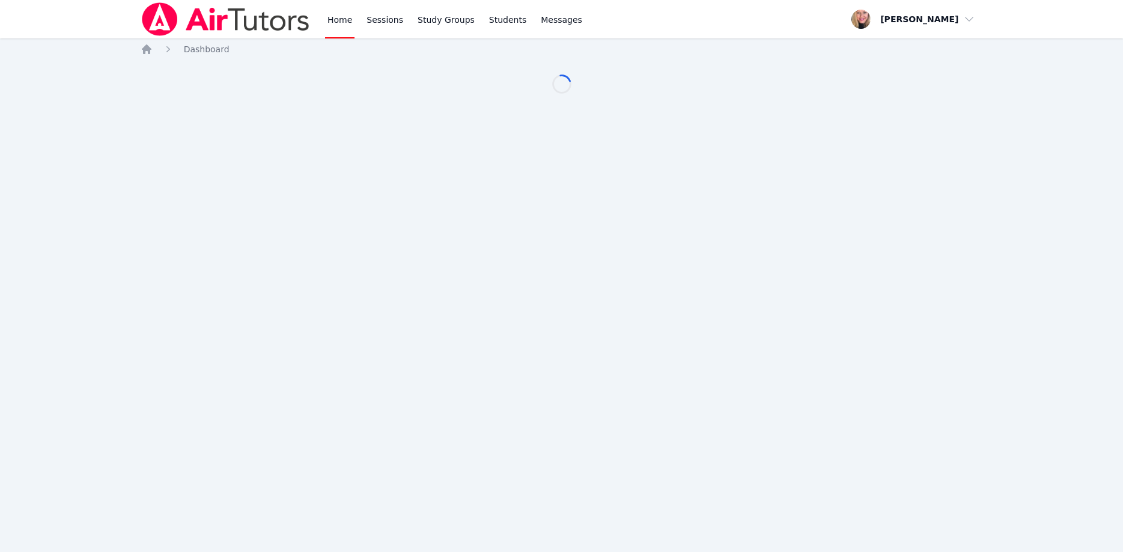
scroll to position [123, 0]
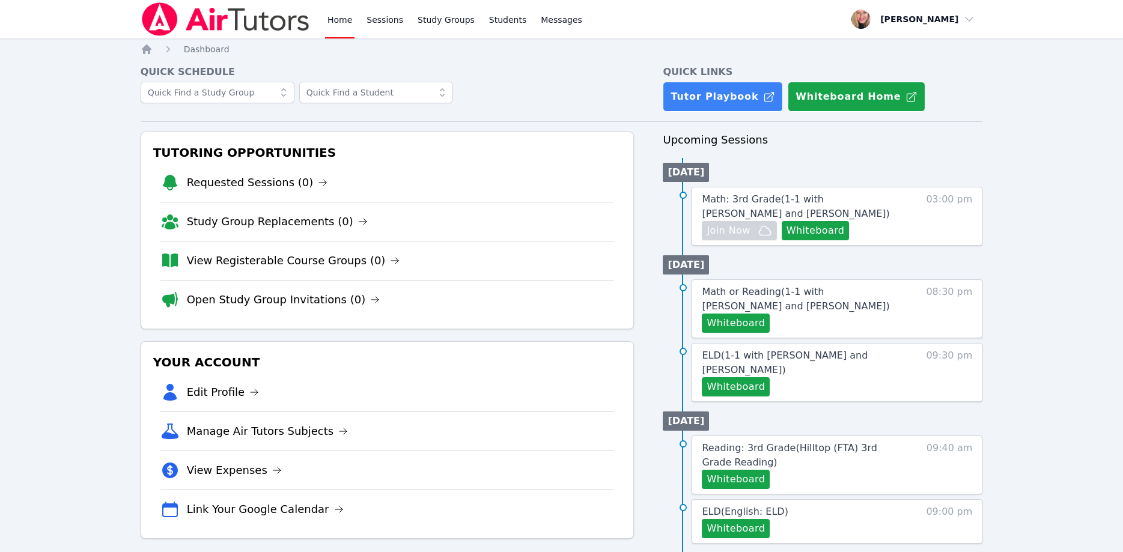
scroll to position [123, 0]
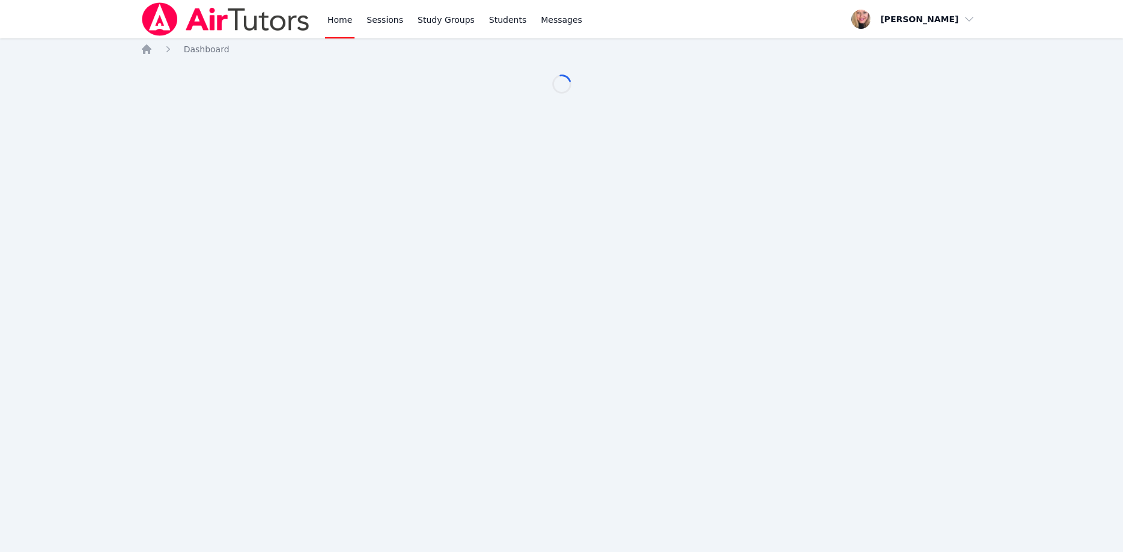
scroll to position [123, 0]
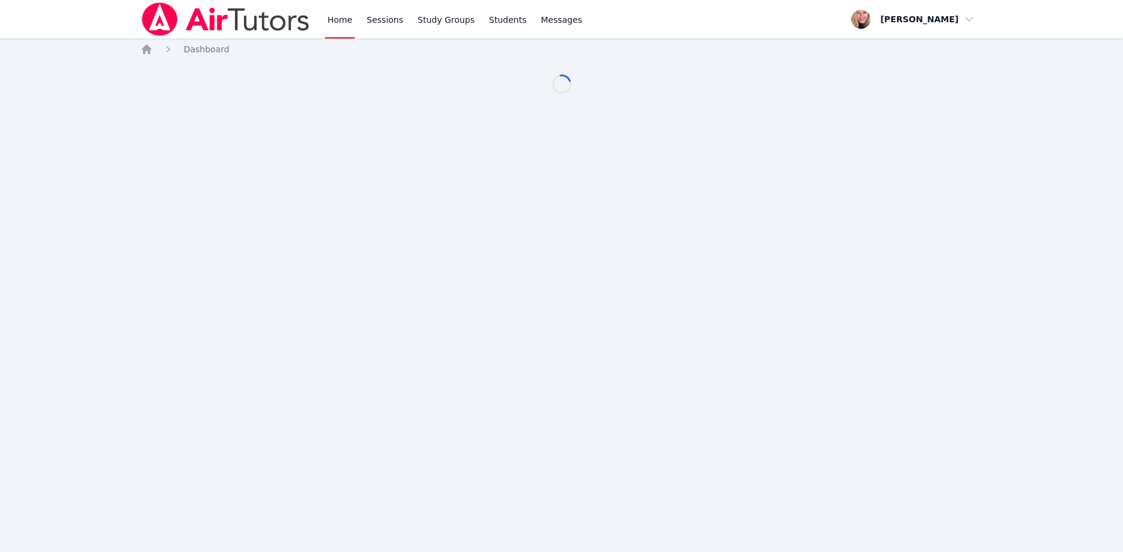
scroll to position [123, 0]
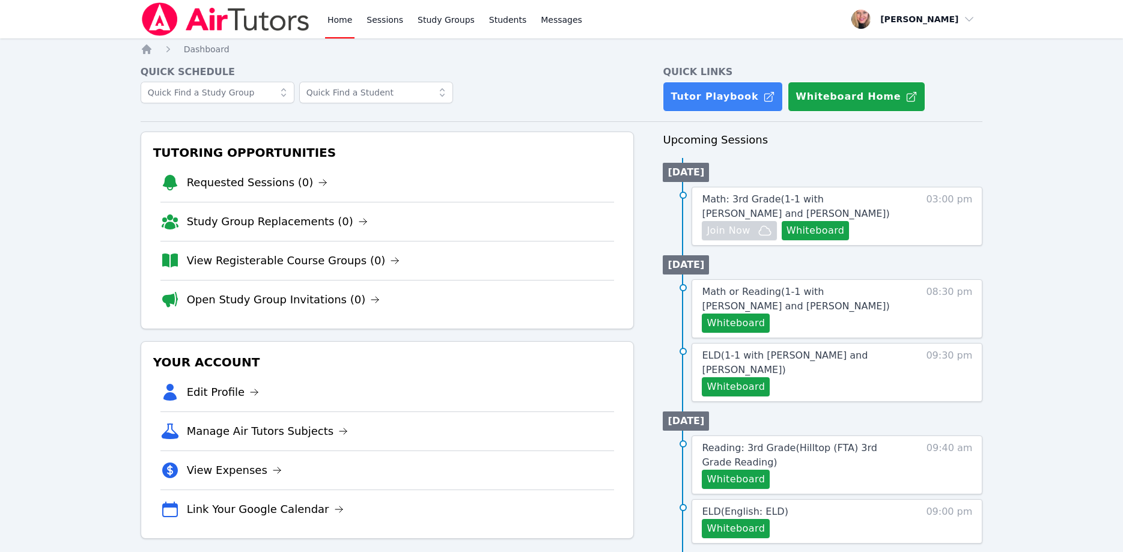
scroll to position [123, 0]
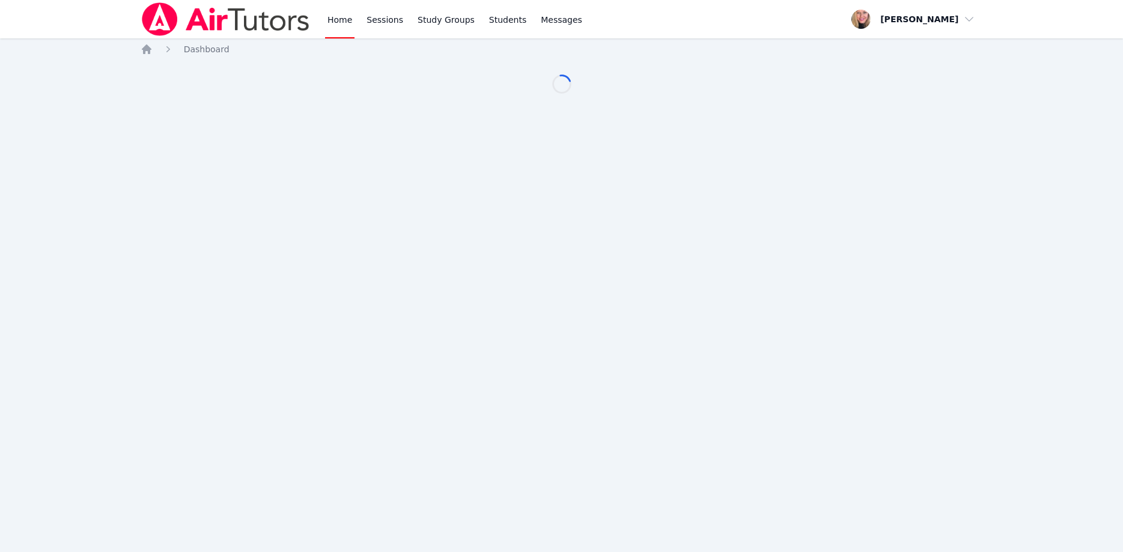
scroll to position [123, 0]
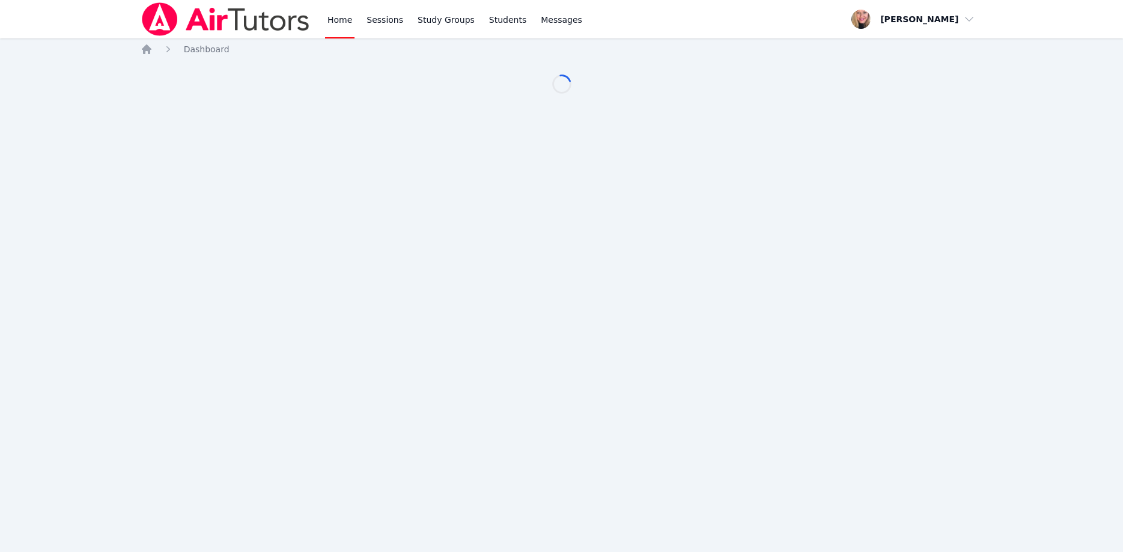
scroll to position [123, 0]
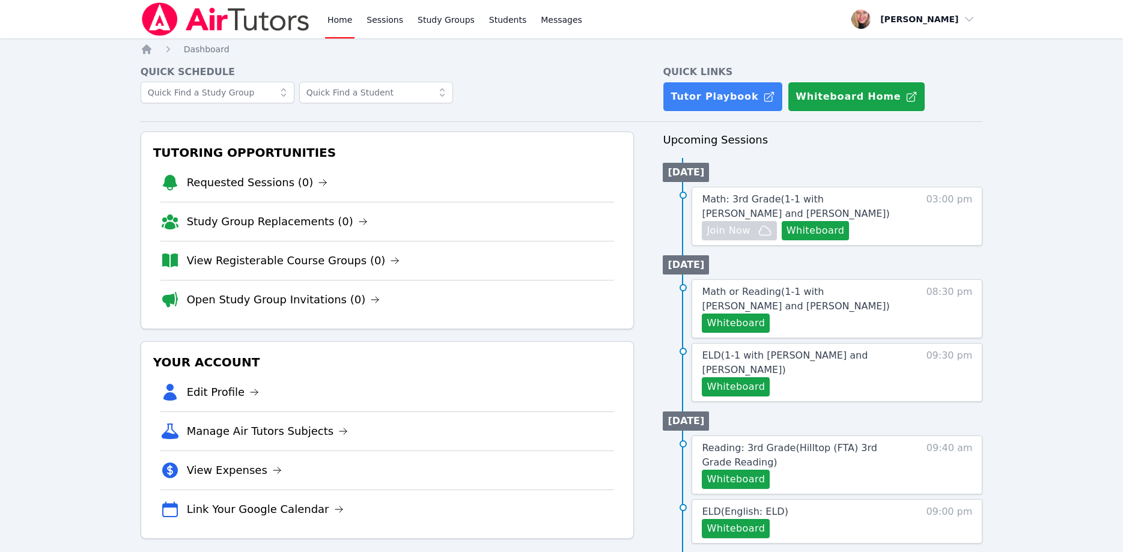
scroll to position [123, 0]
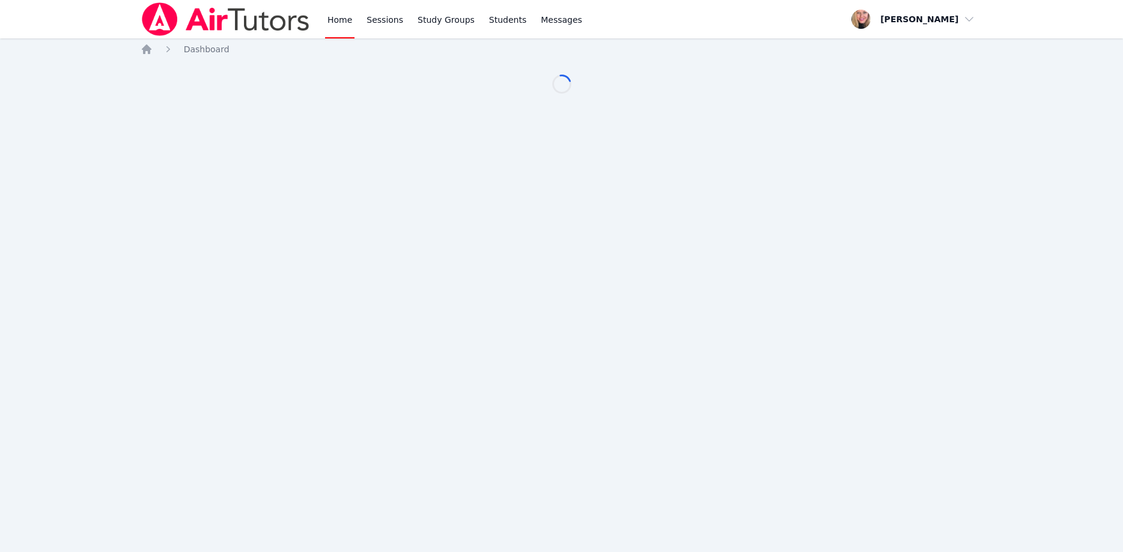
scroll to position [123, 0]
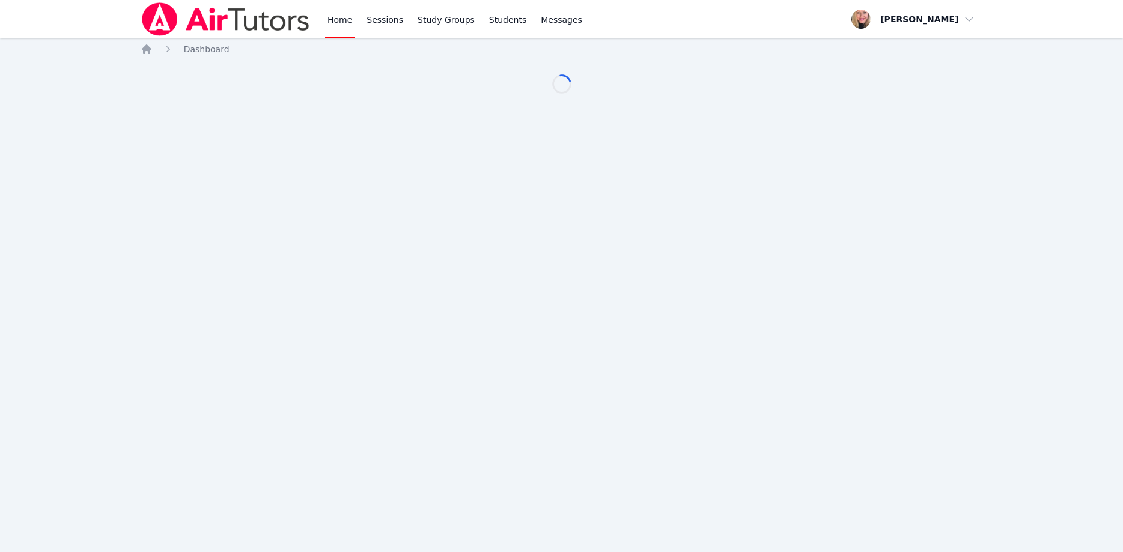
scroll to position [123, 0]
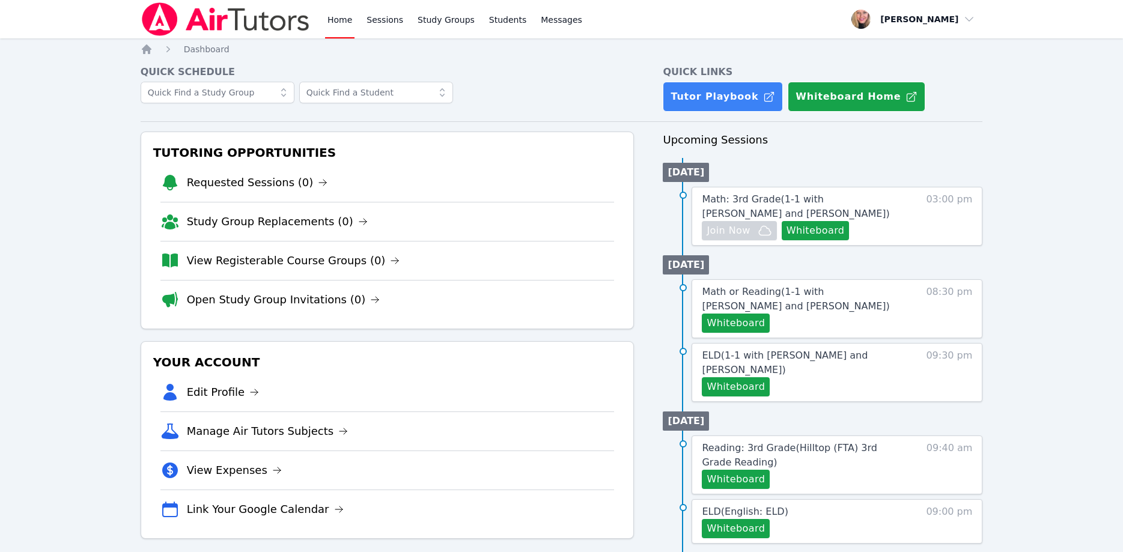
scroll to position [123, 0]
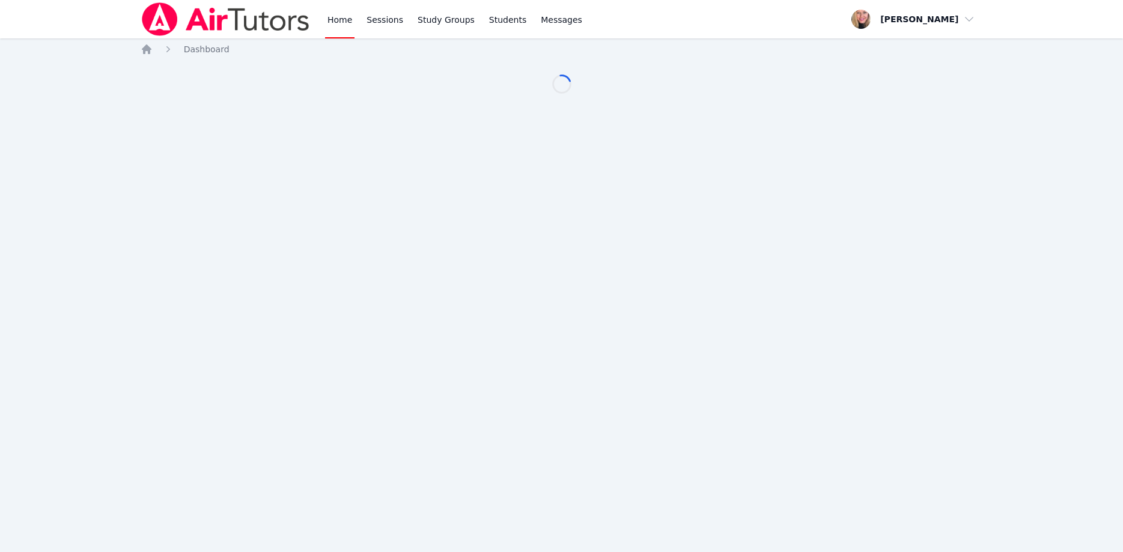
scroll to position [123, 0]
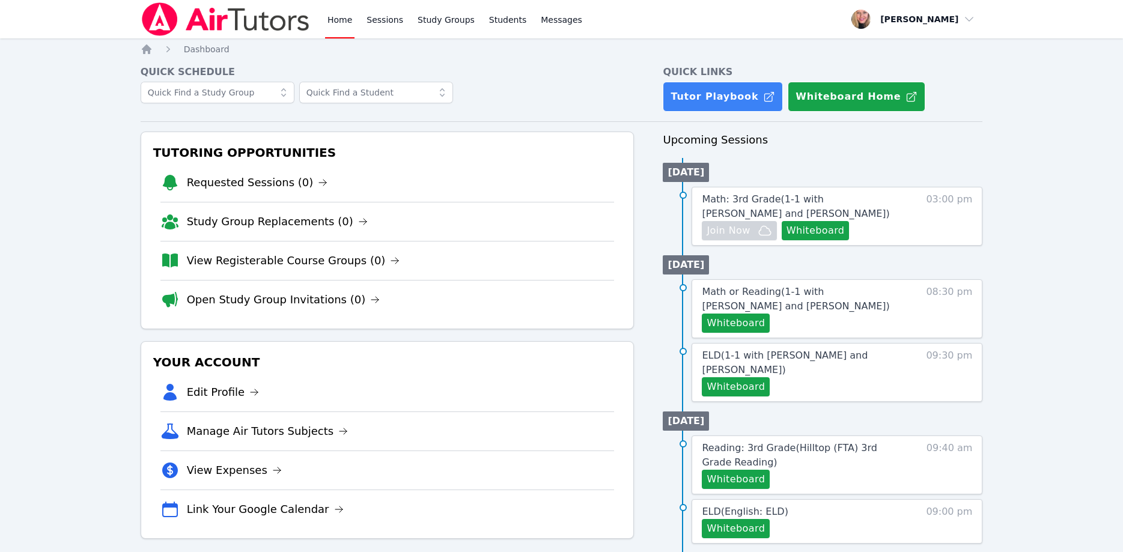
scroll to position [123, 0]
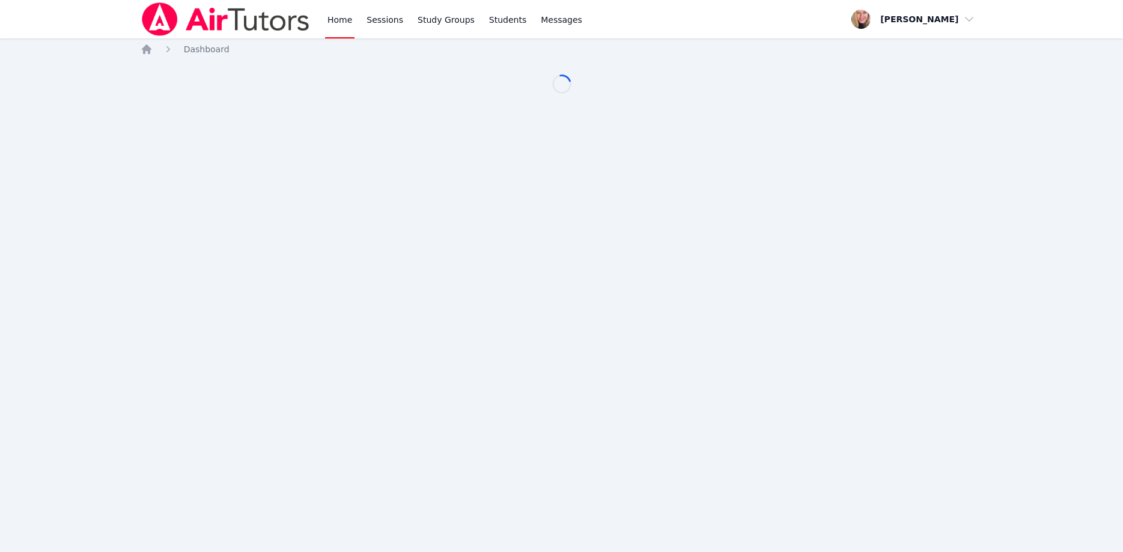
scroll to position [123, 0]
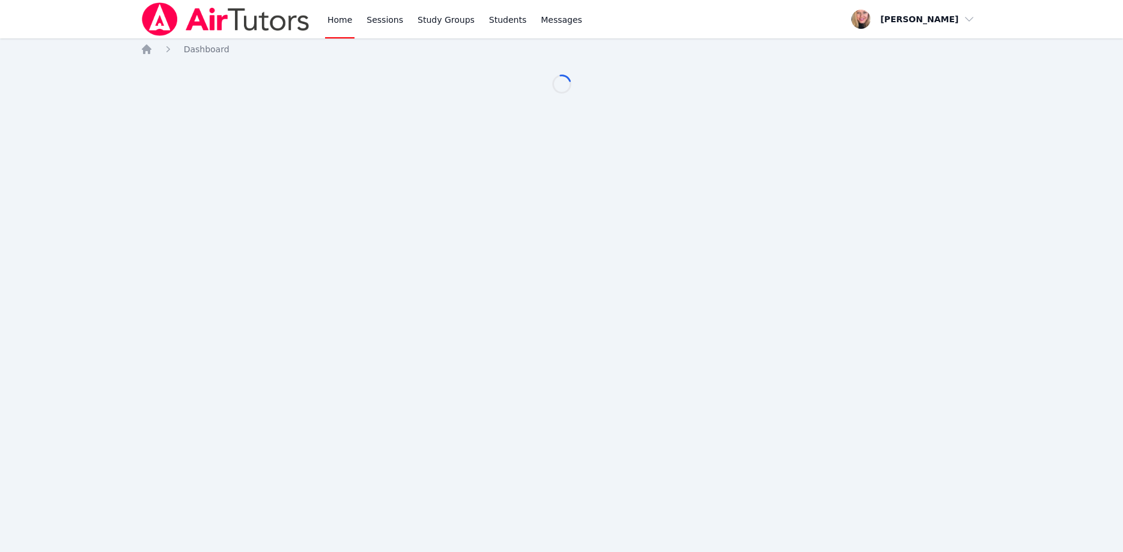
scroll to position [123, 0]
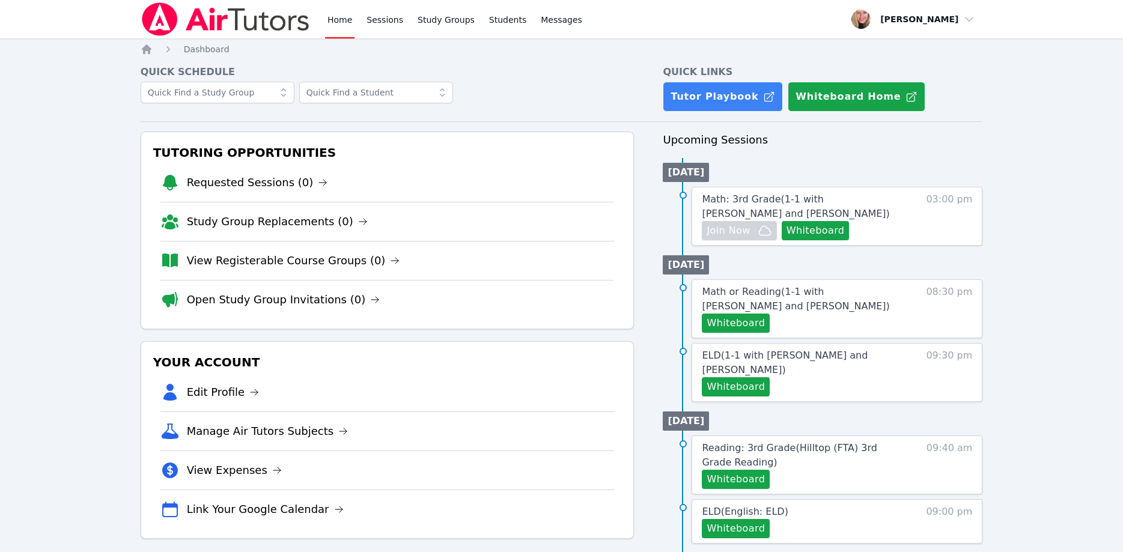
scroll to position [123, 0]
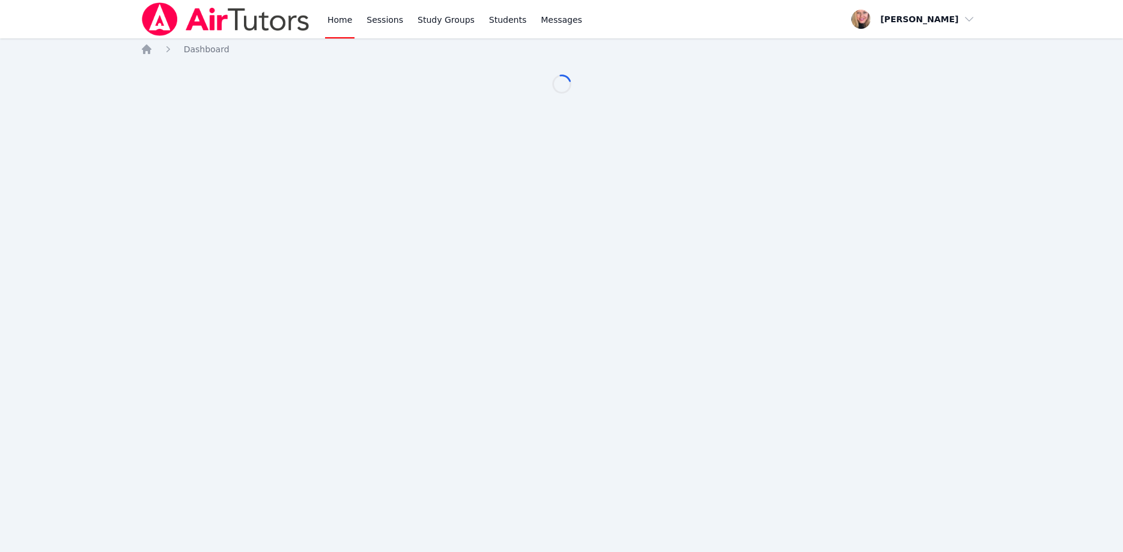
scroll to position [123, 0]
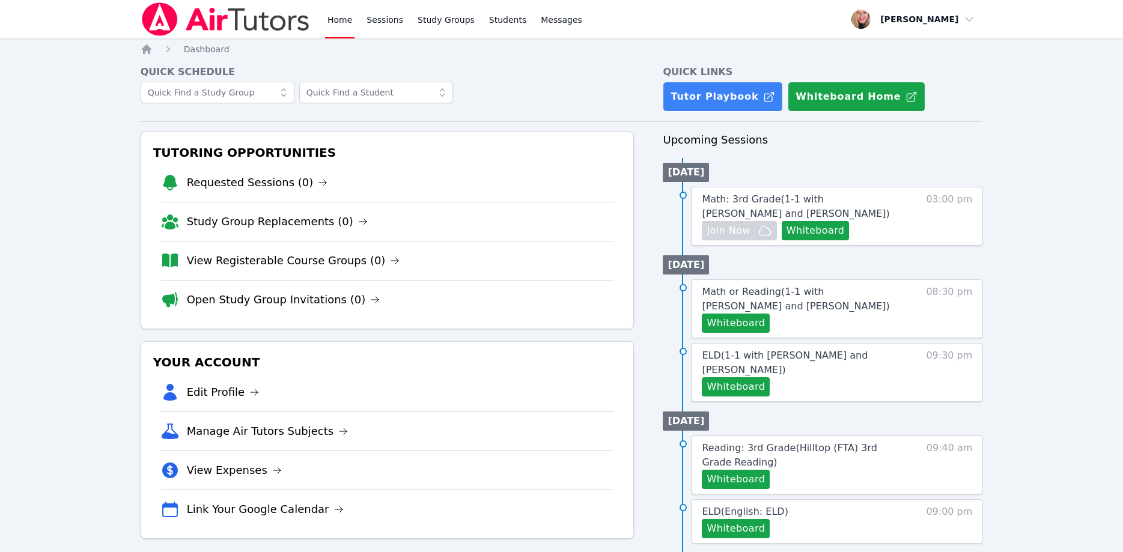
scroll to position [123, 0]
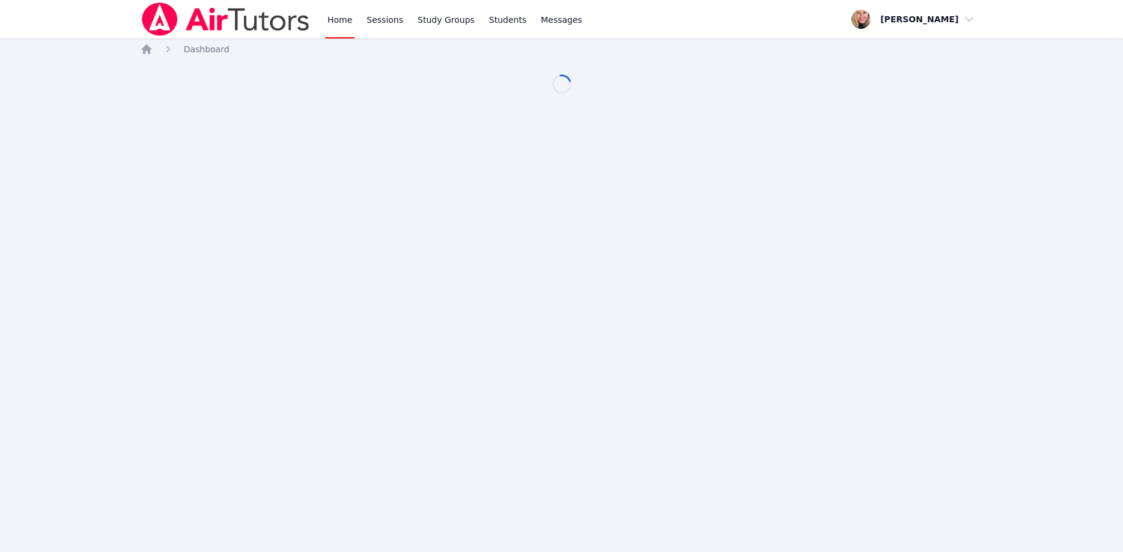
scroll to position [123, 0]
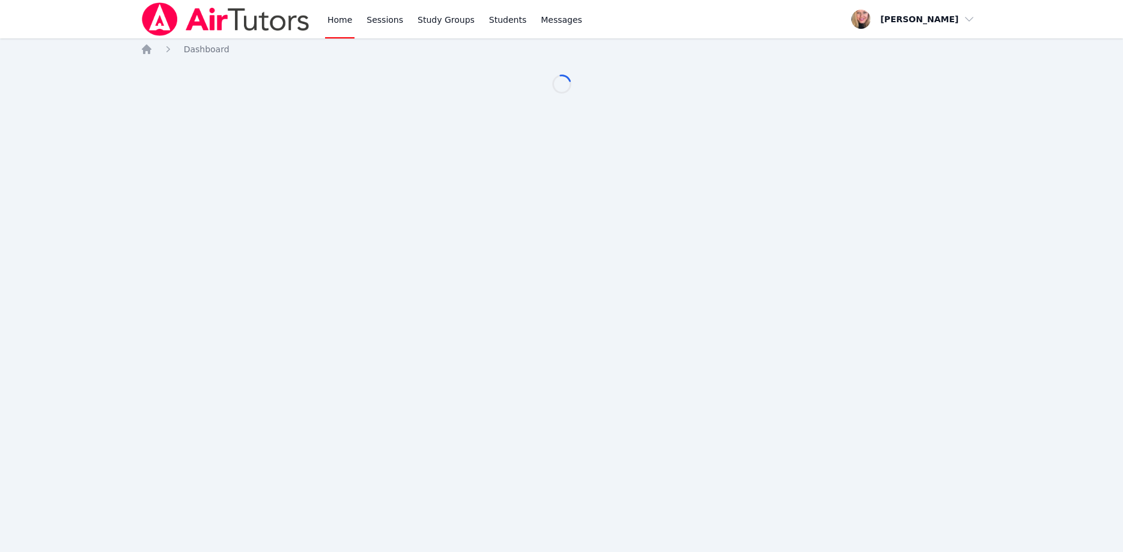
scroll to position [123, 0]
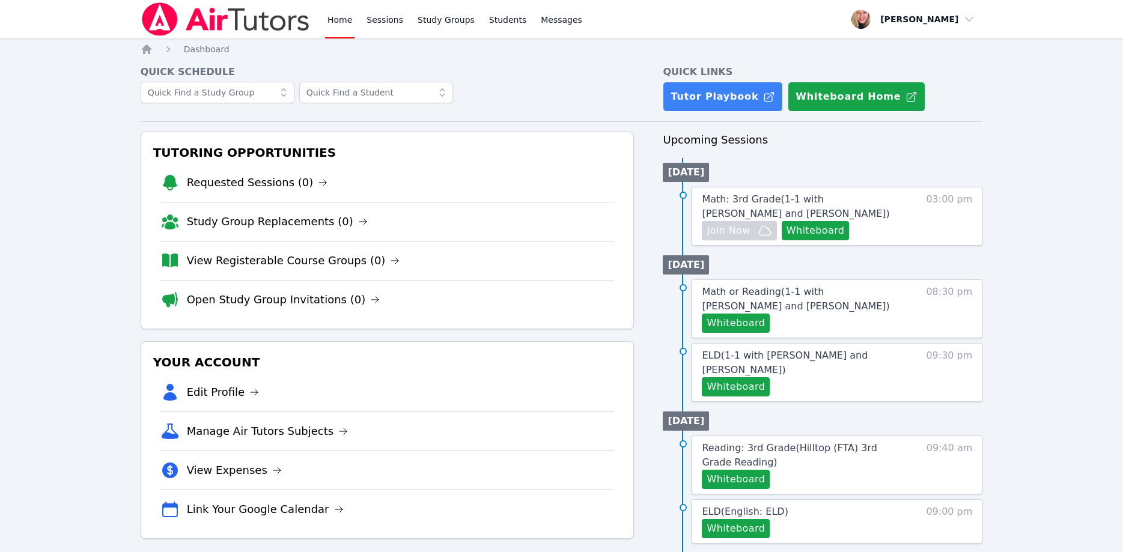
scroll to position [123, 0]
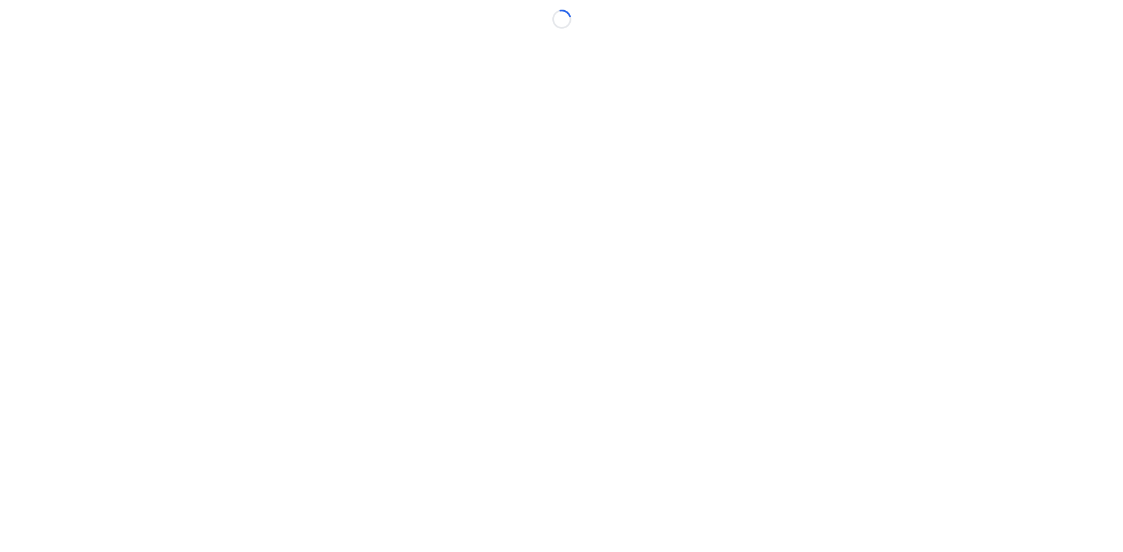
scroll to position [123, 0]
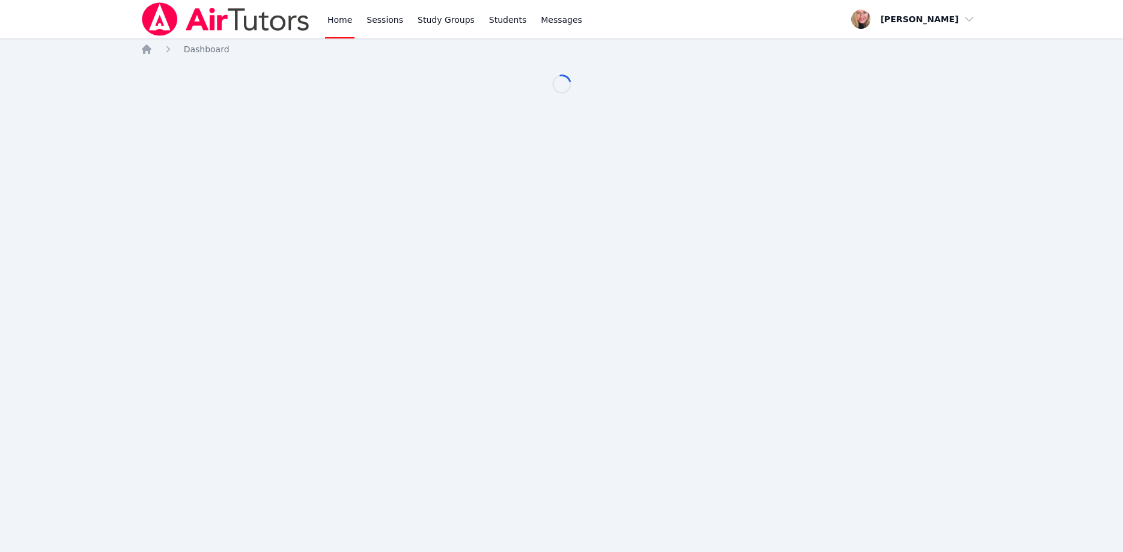
scroll to position [123, 0]
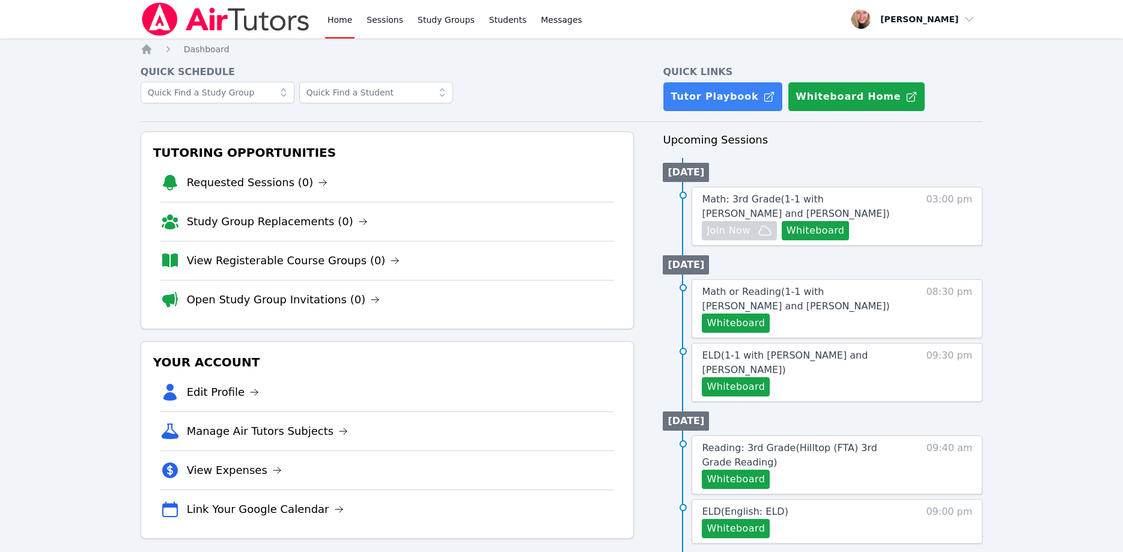
scroll to position [123, 0]
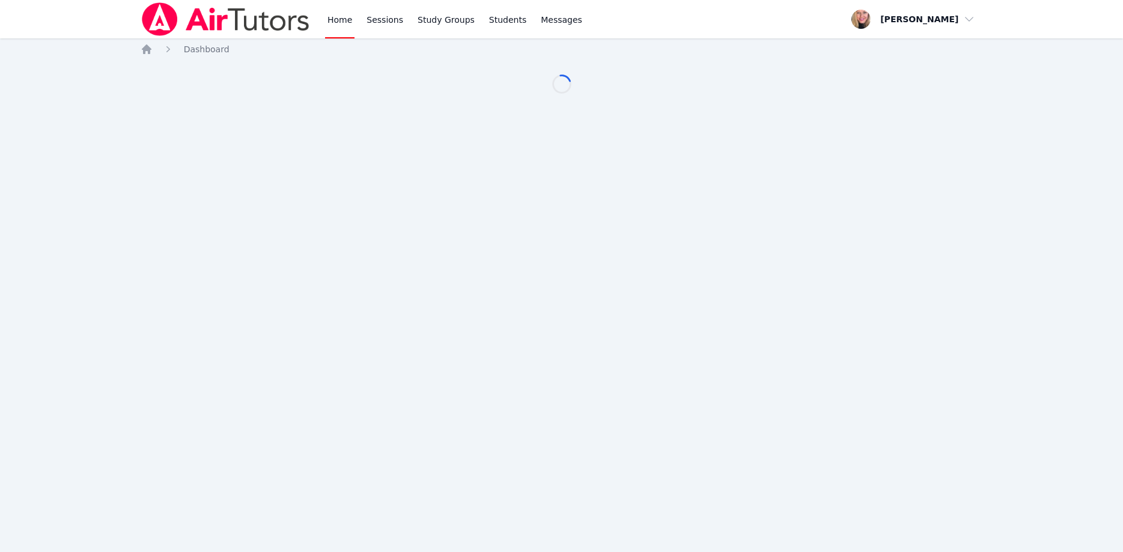
scroll to position [123, 0]
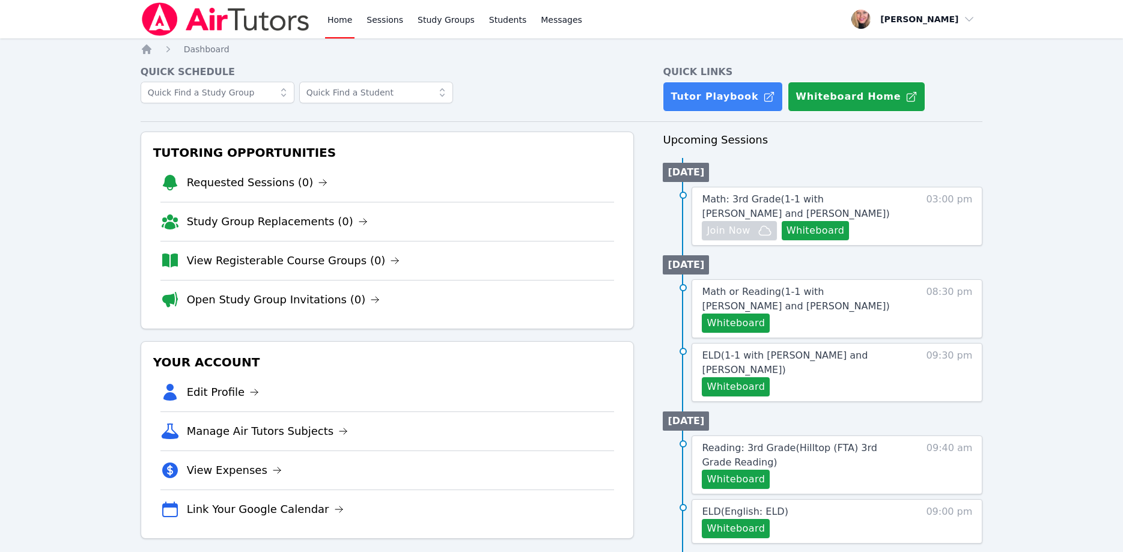
scroll to position [123, 0]
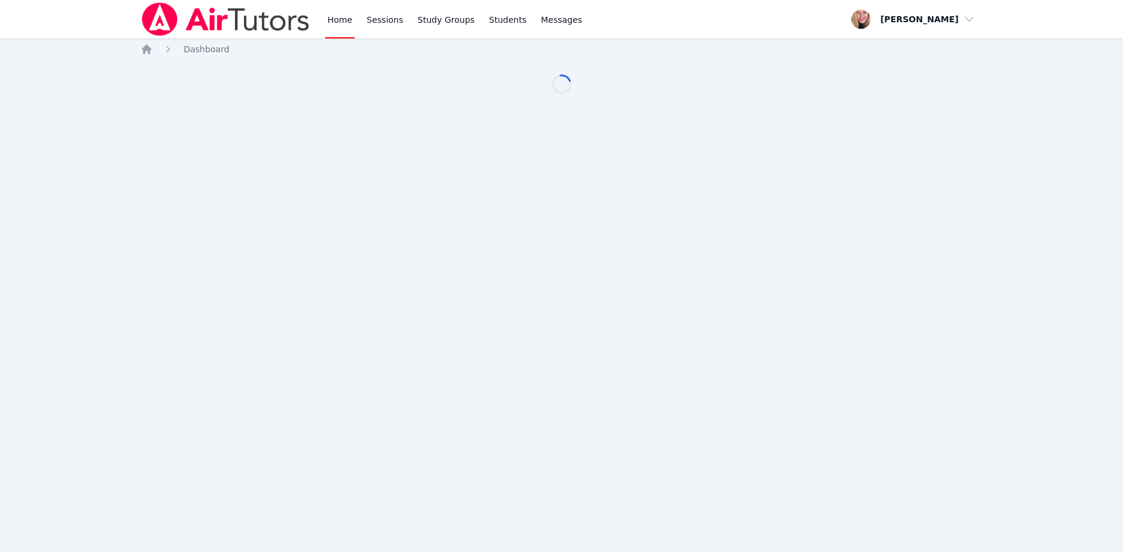
scroll to position [123, 0]
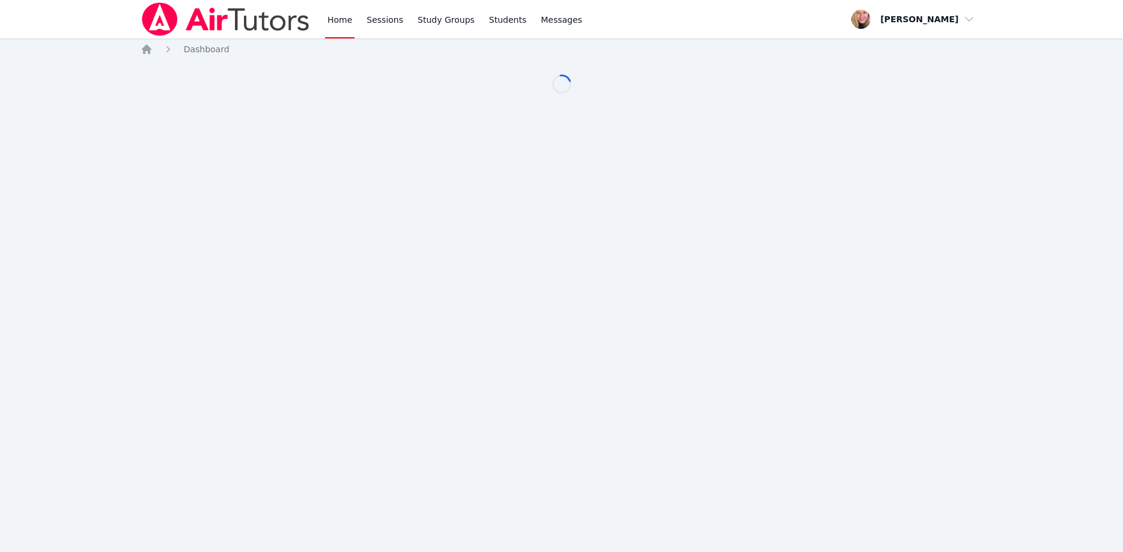
scroll to position [123, 0]
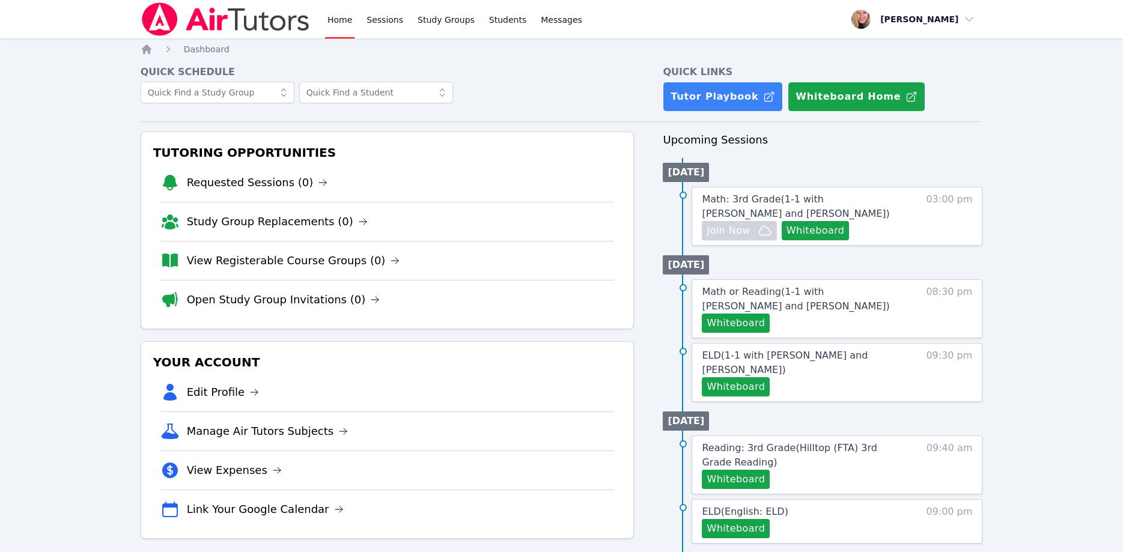
scroll to position [123, 0]
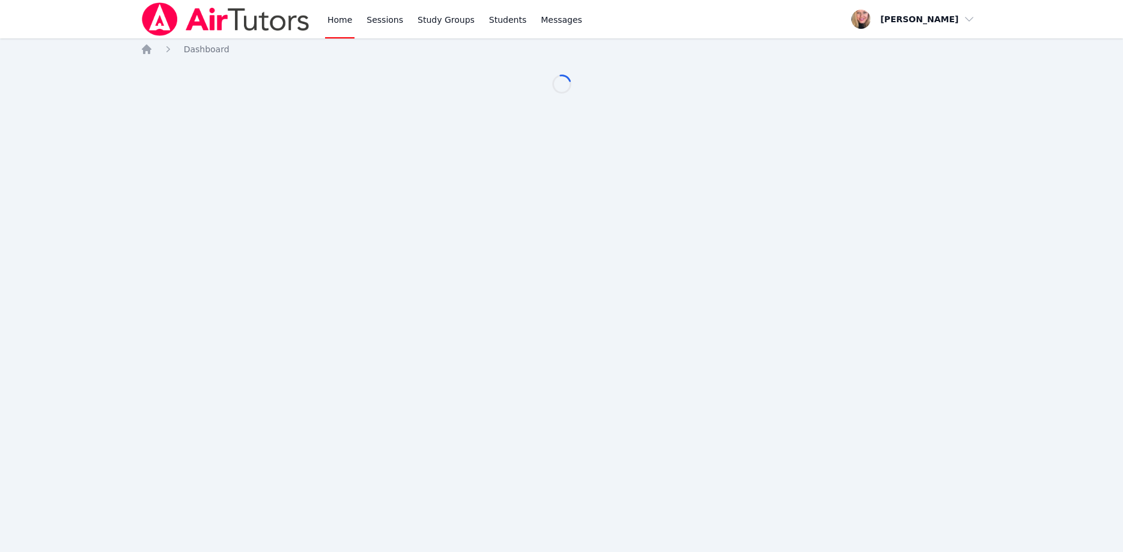
scroll to position [123, 0]
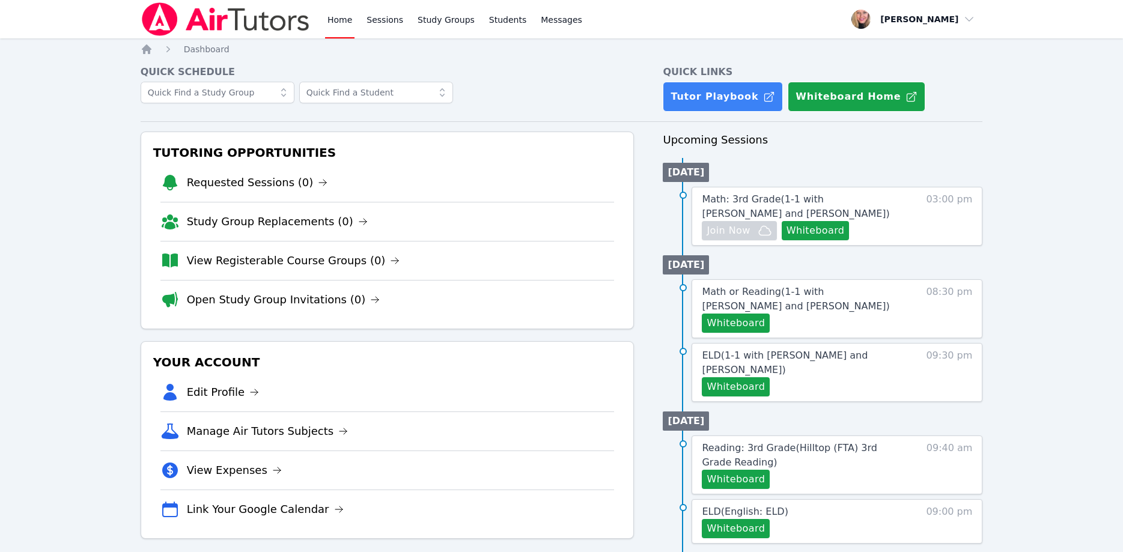
scroll to position [123, 0]
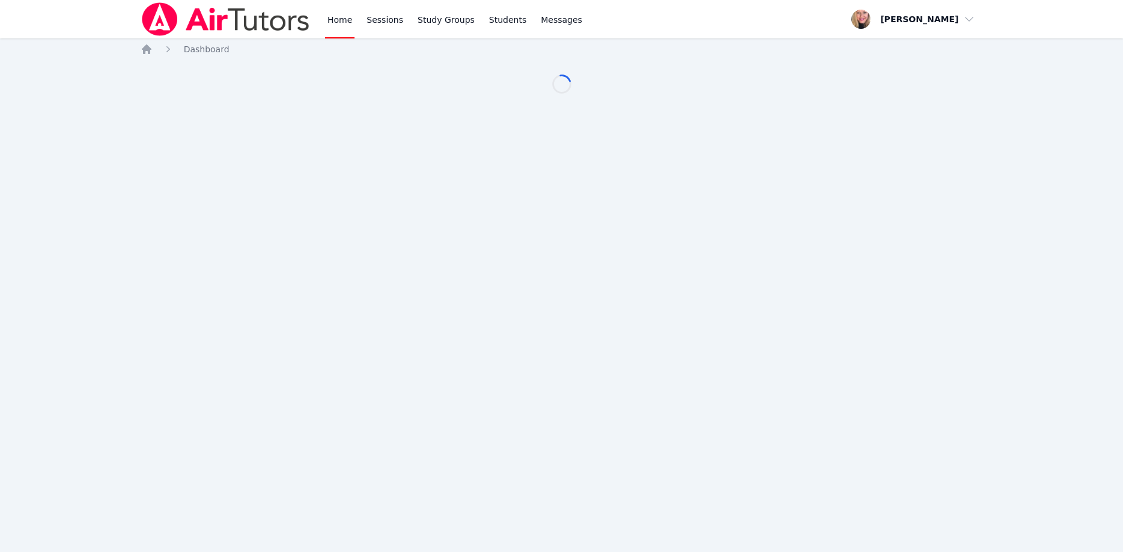
scroll to position [123, 0]
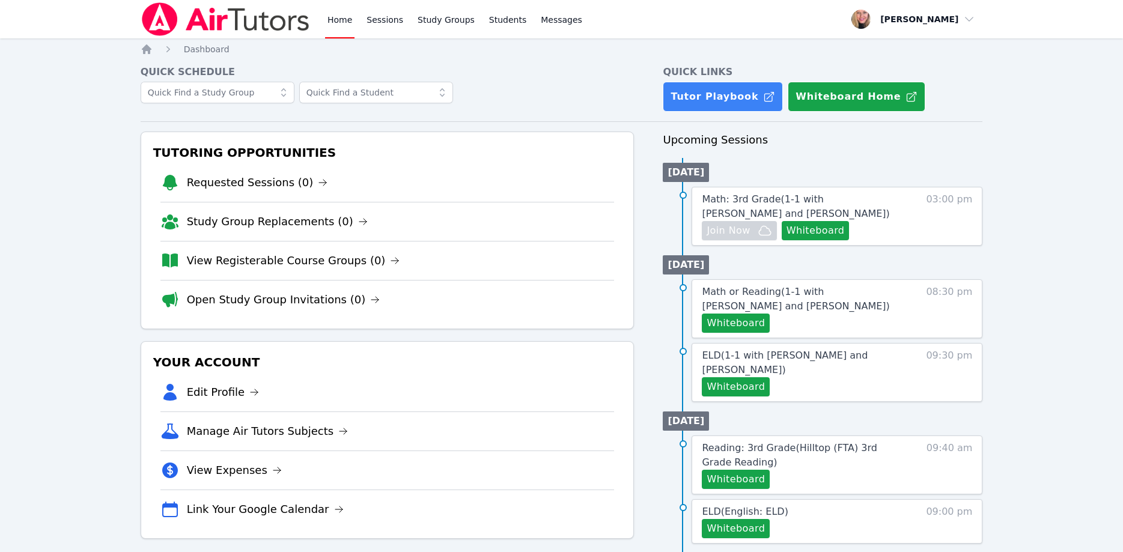
scroll to position [123, 0]
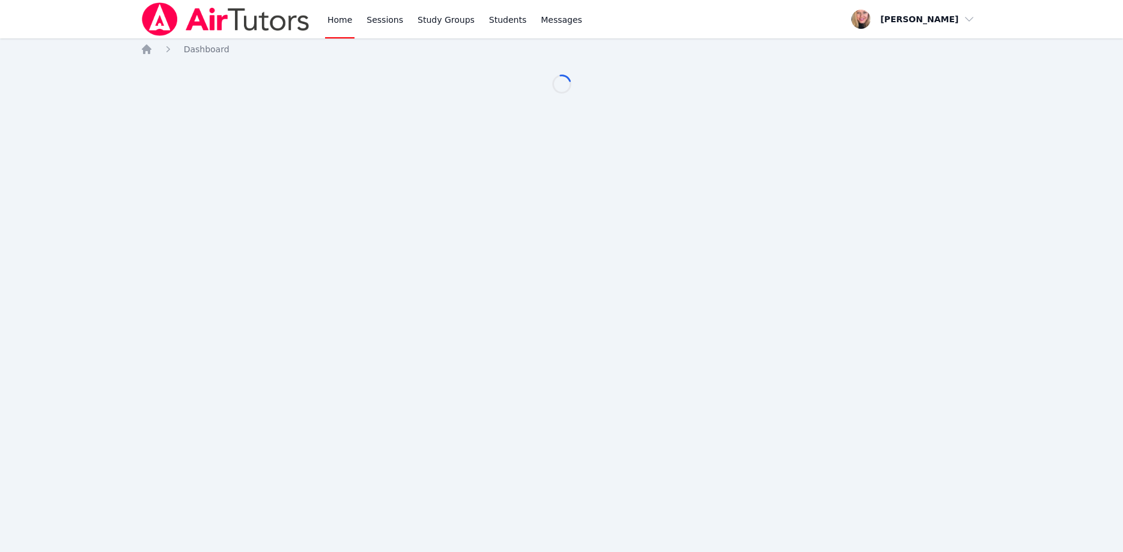
scroll to position [123, 0]
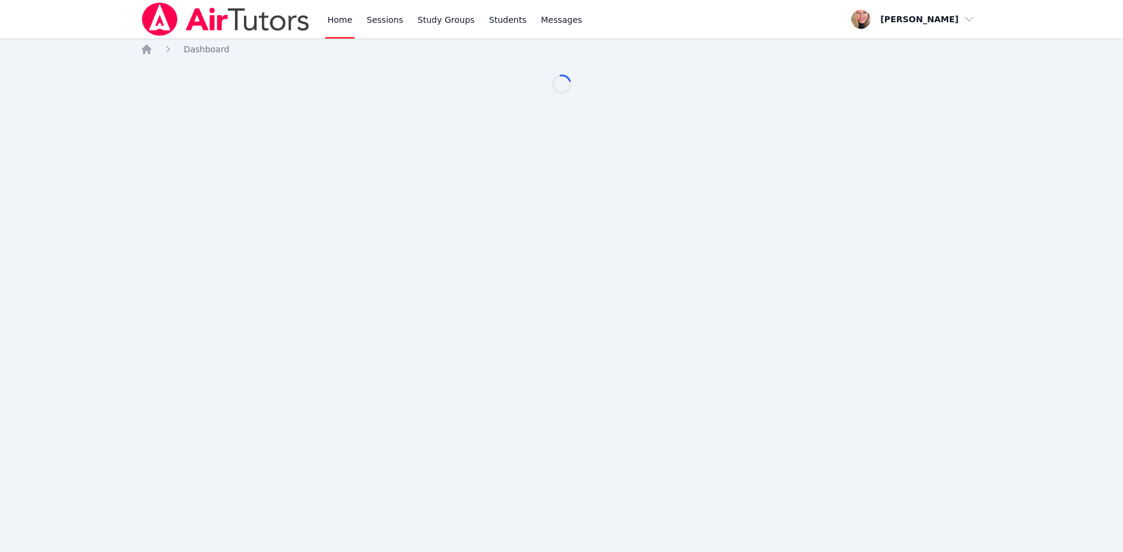
scroll to position [123, 0]
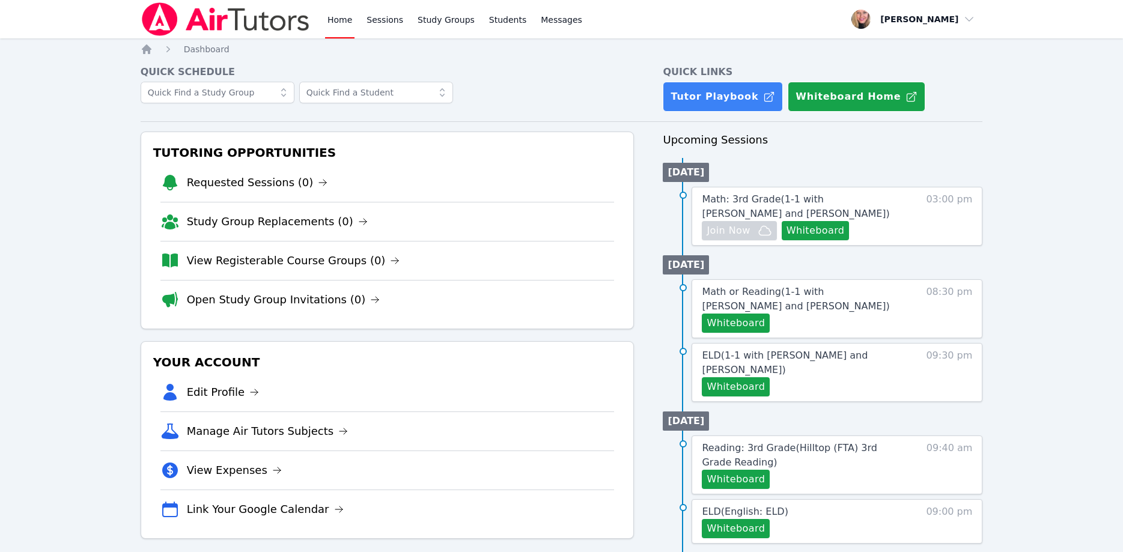
scroll to position [123, 0]
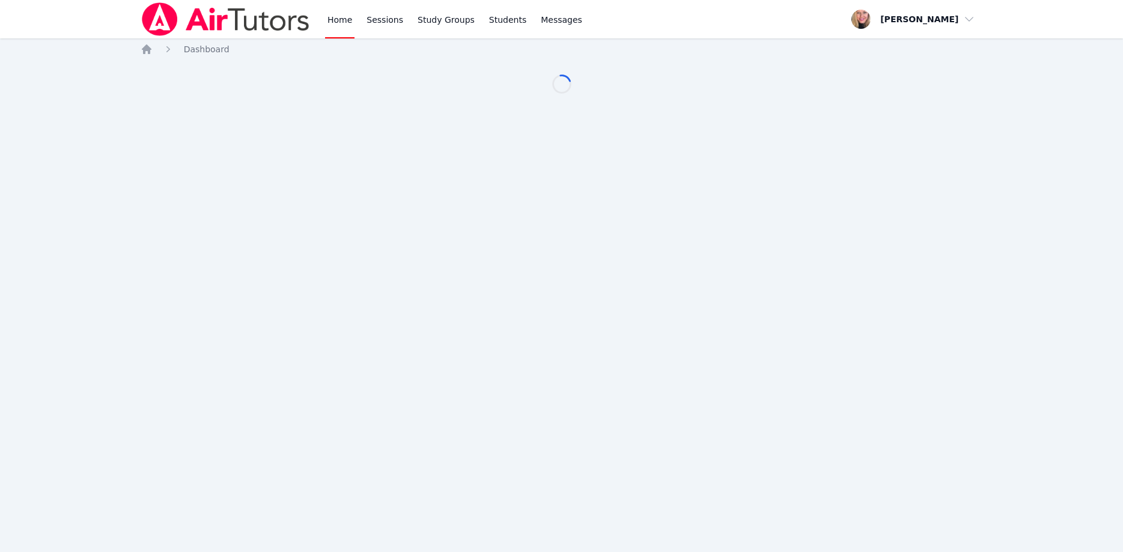
scroll to position [123, 0]
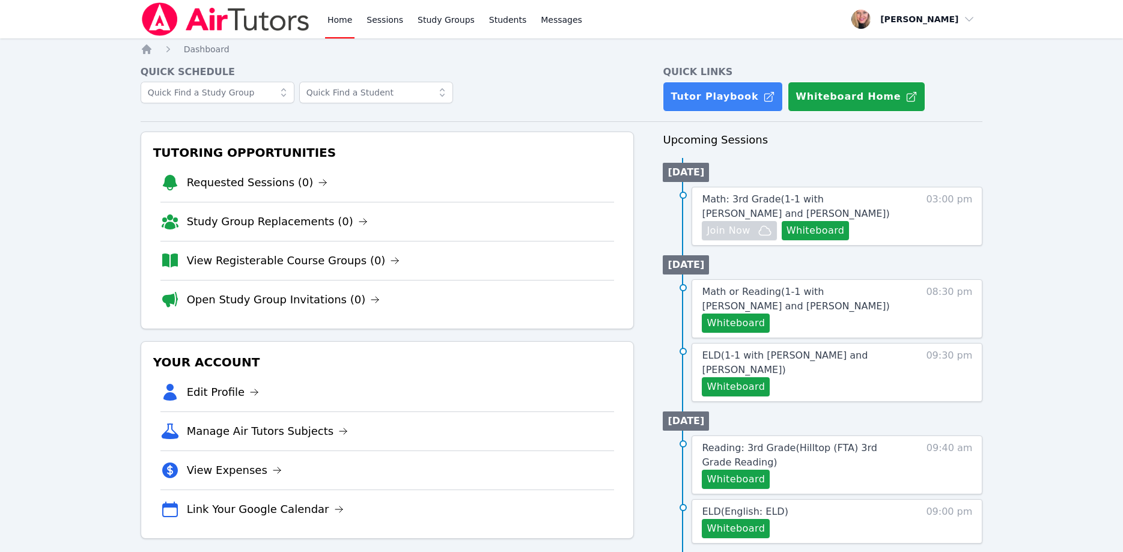
scroll to position [123, 0]
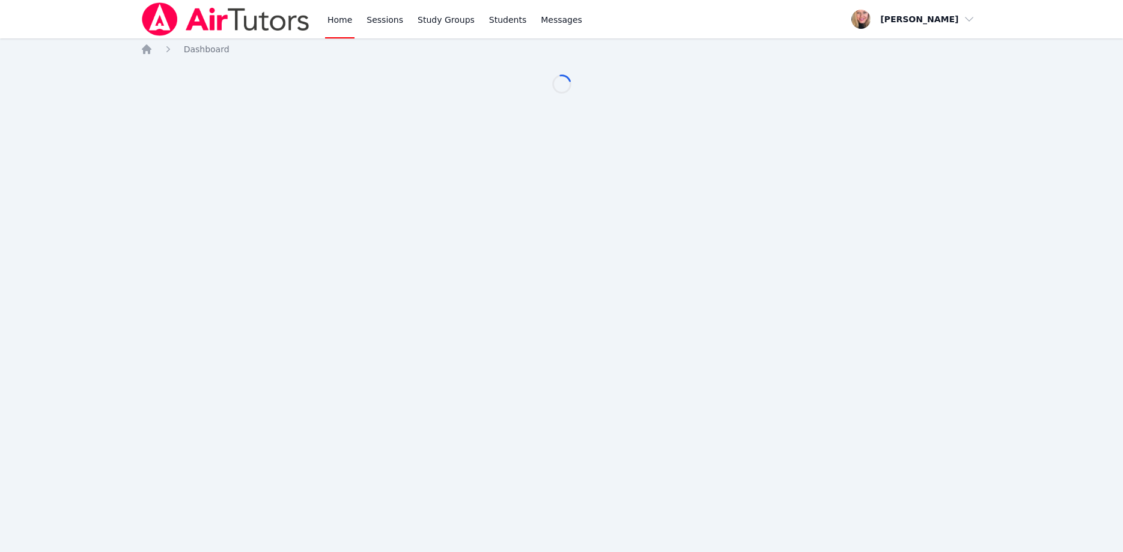
scroll to position [123, 0]
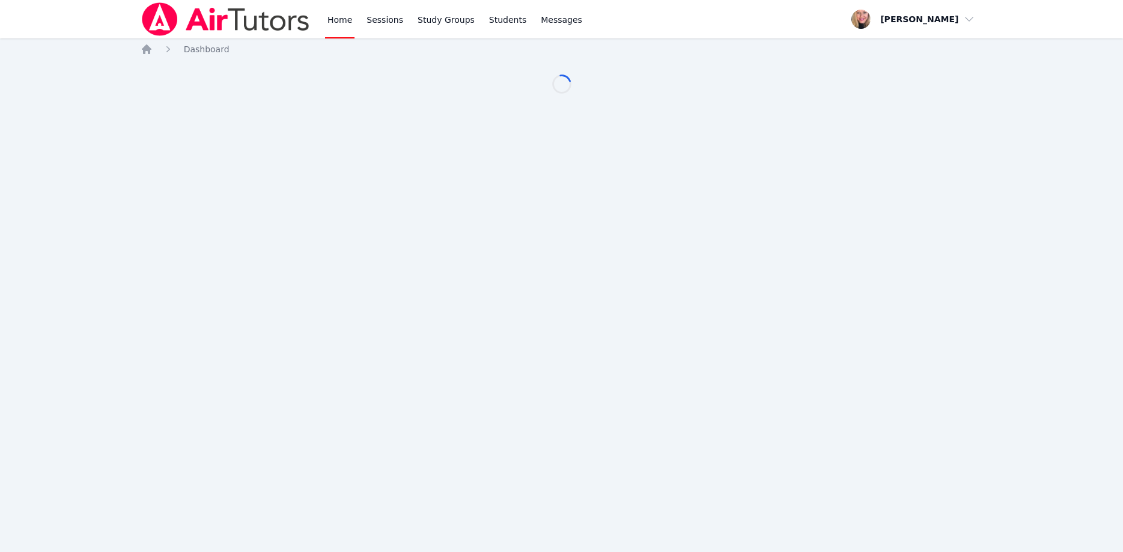
scroll to position [123, 0]
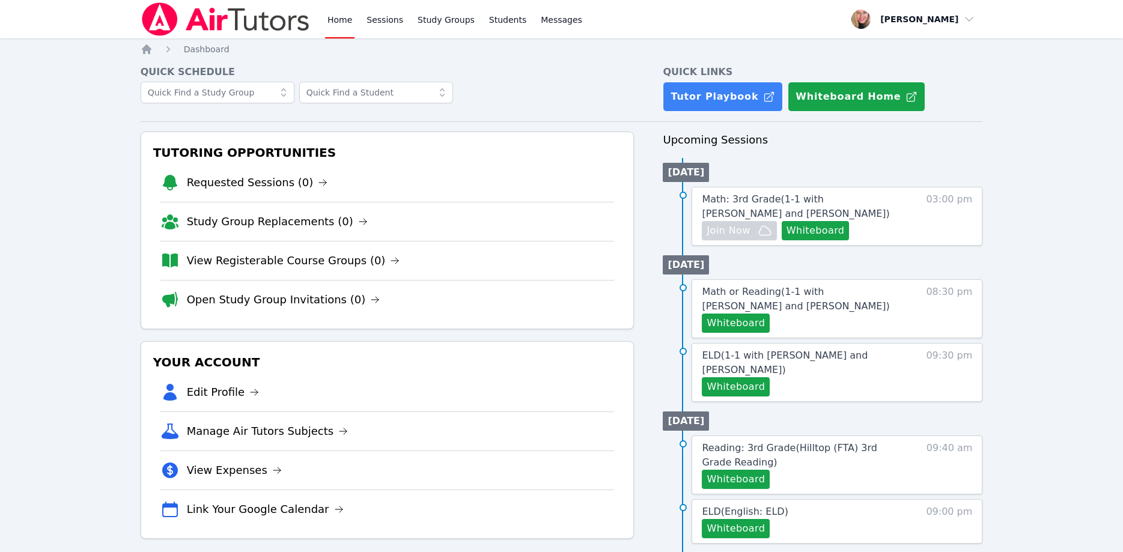
scroll to position [123, 0]
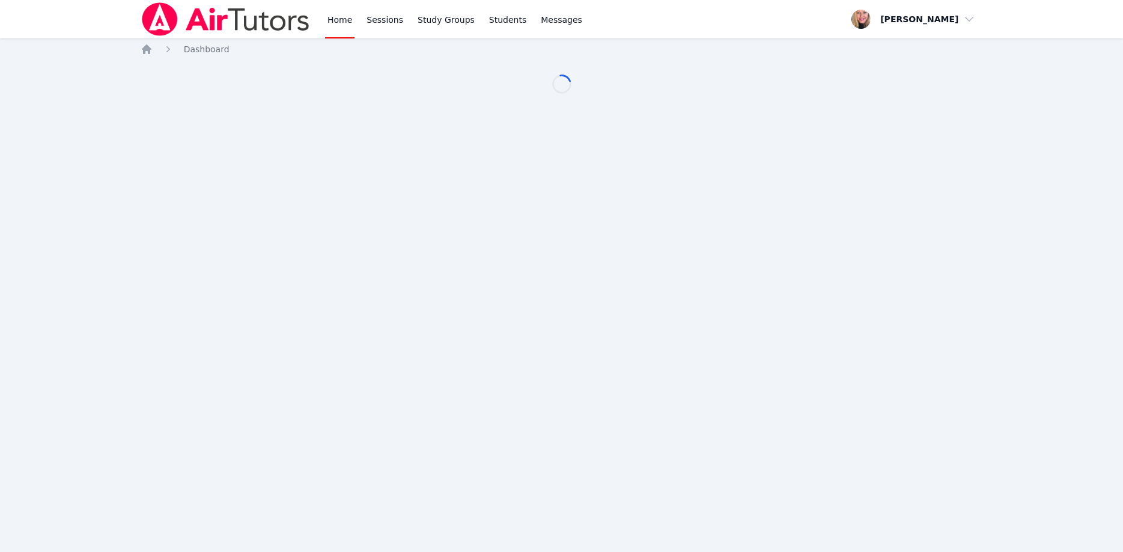
scroll to position [123, 0]
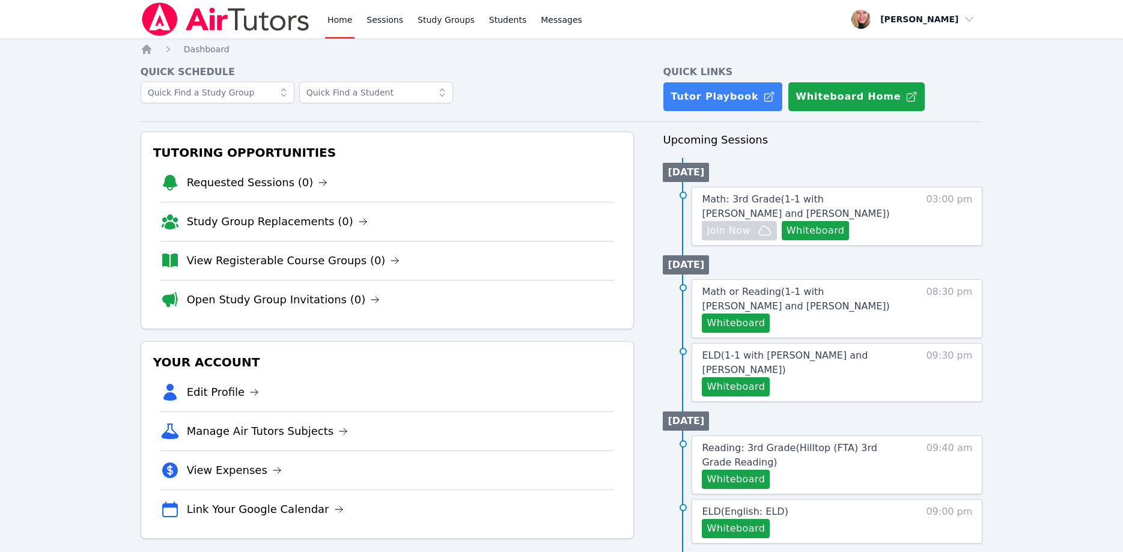
scroll to position [123, 0]
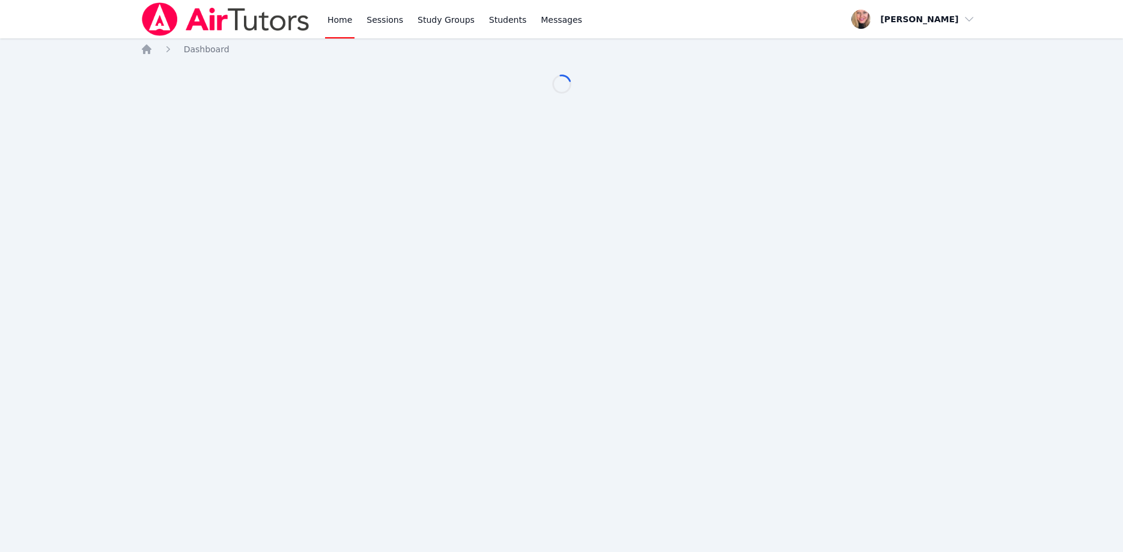
scroll to position [123, 0]
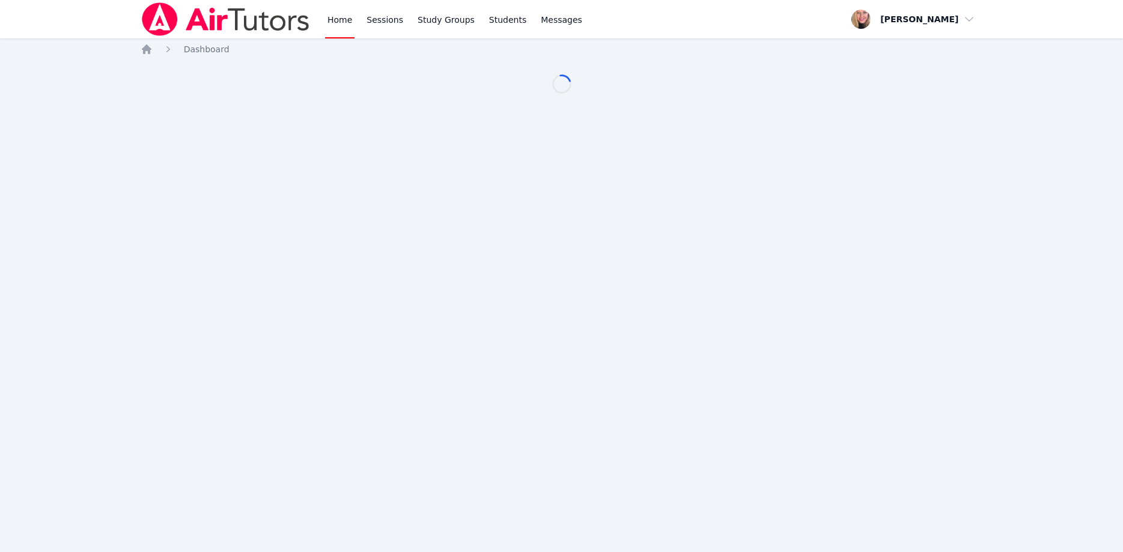
scroll to position [123, 0]
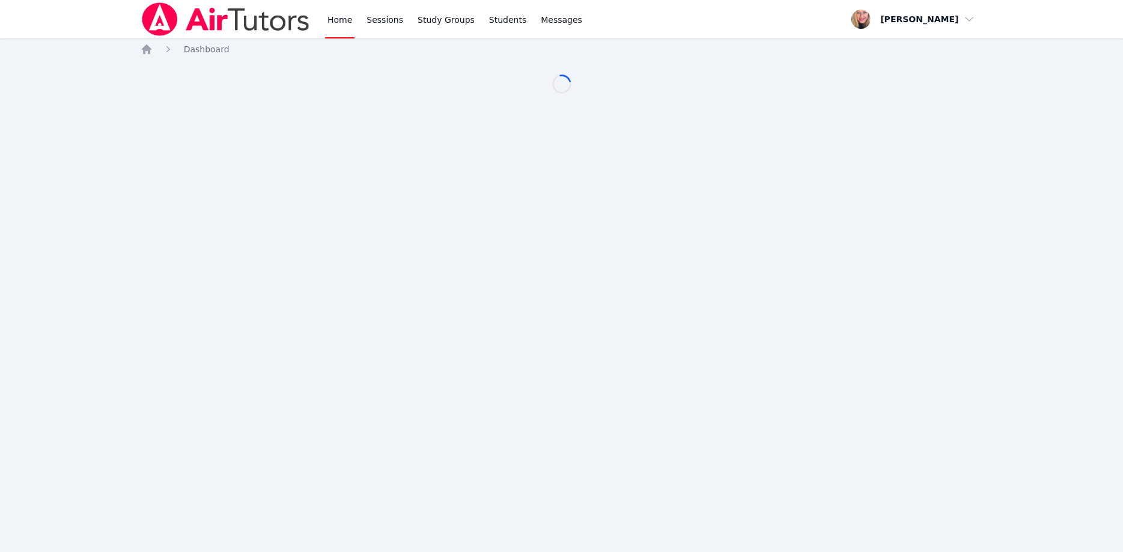
scroll to position [123, 0]
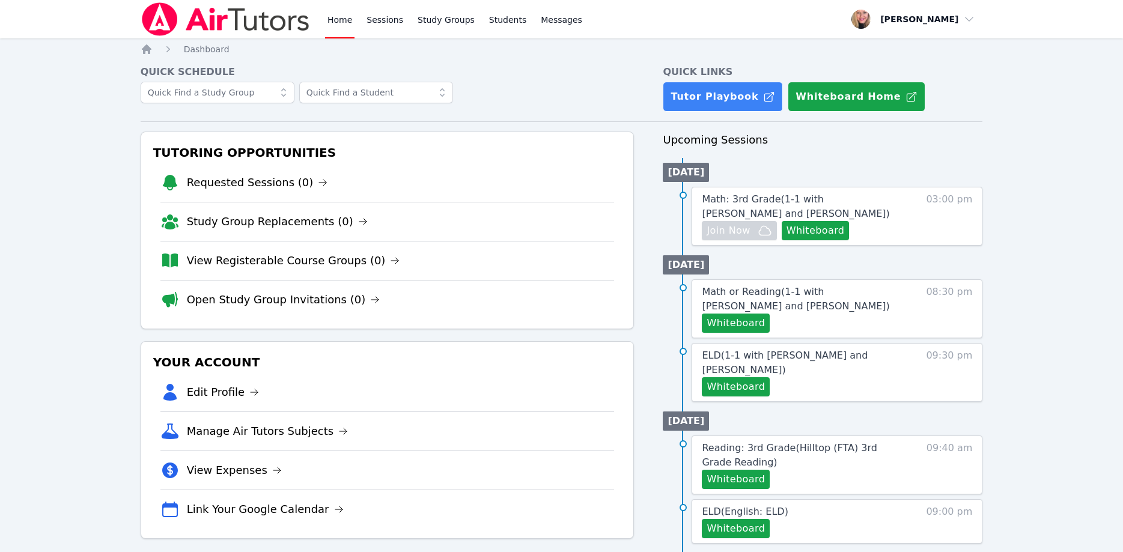
scroll to position [123, 0]
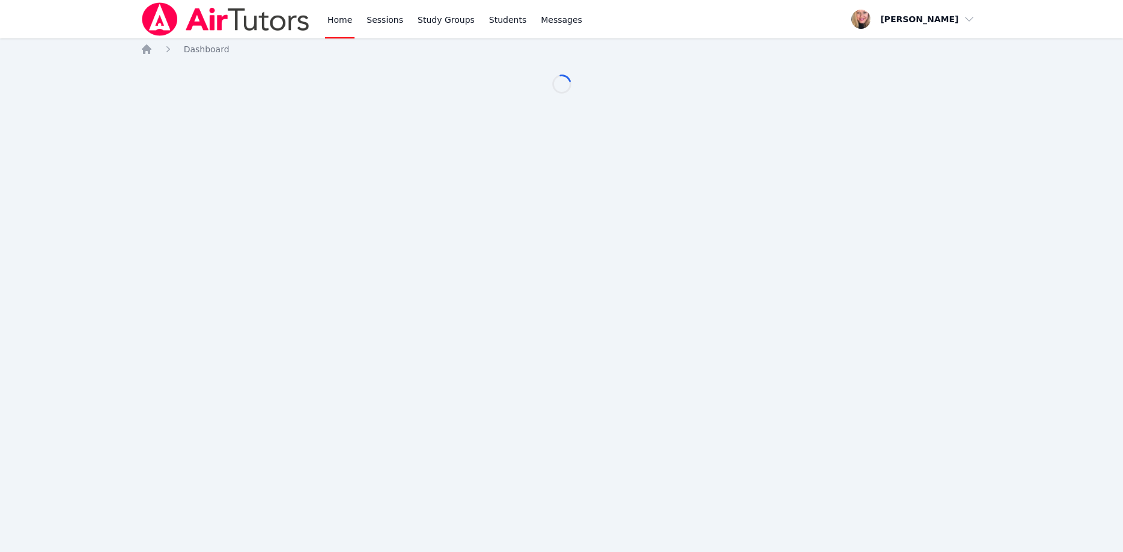
scroll to position [123, 0]
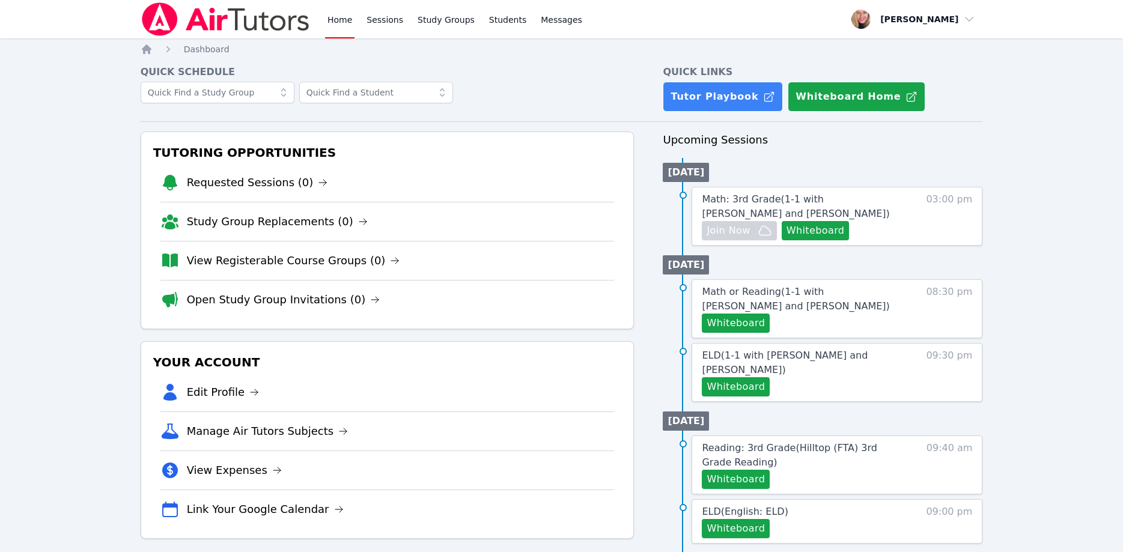
scroll to position [123, 0]
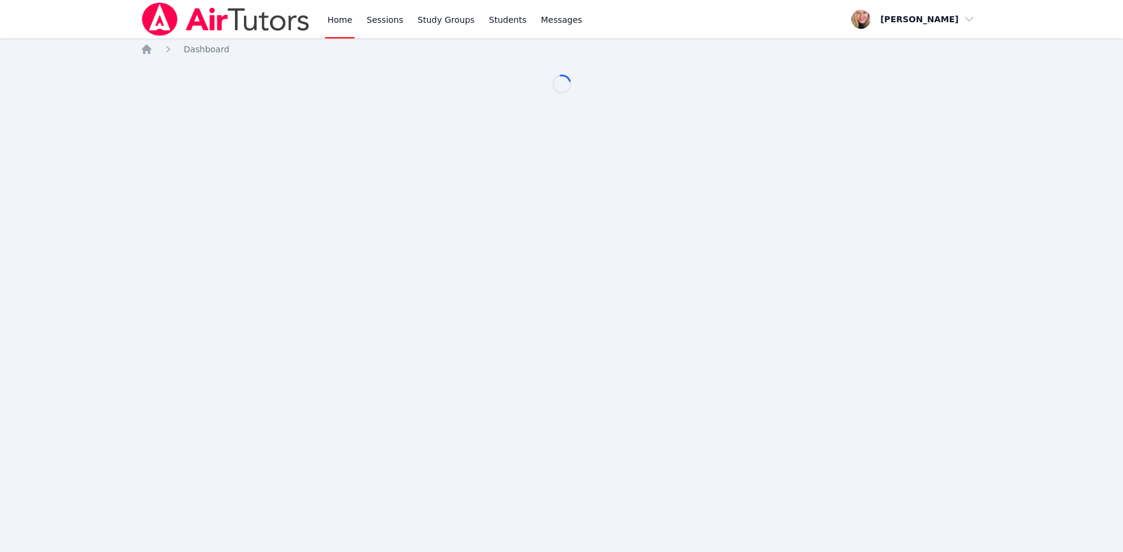
scroll to position [123, 0]
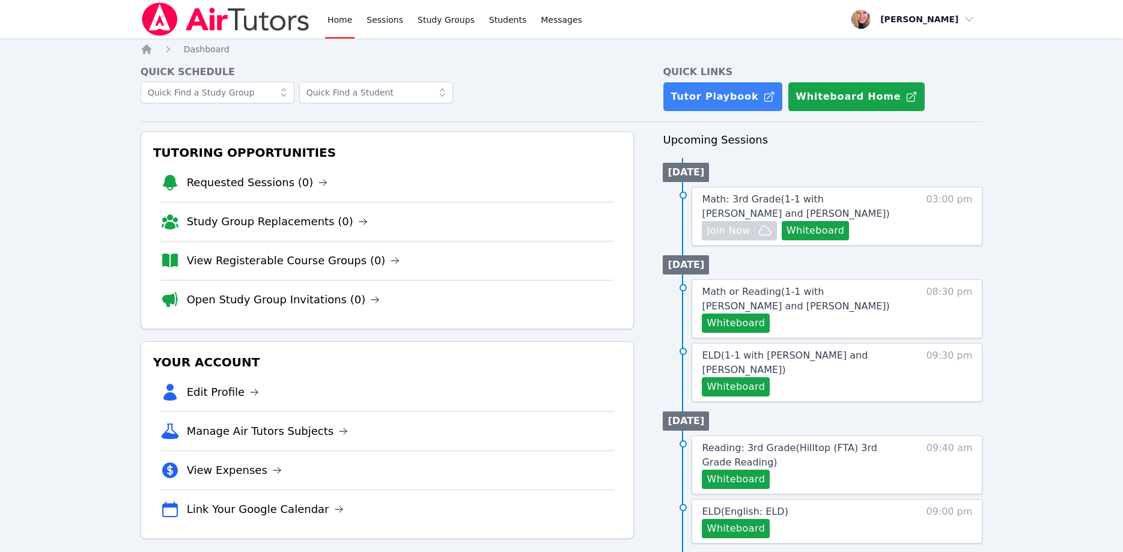
scroll to position [123, 0]
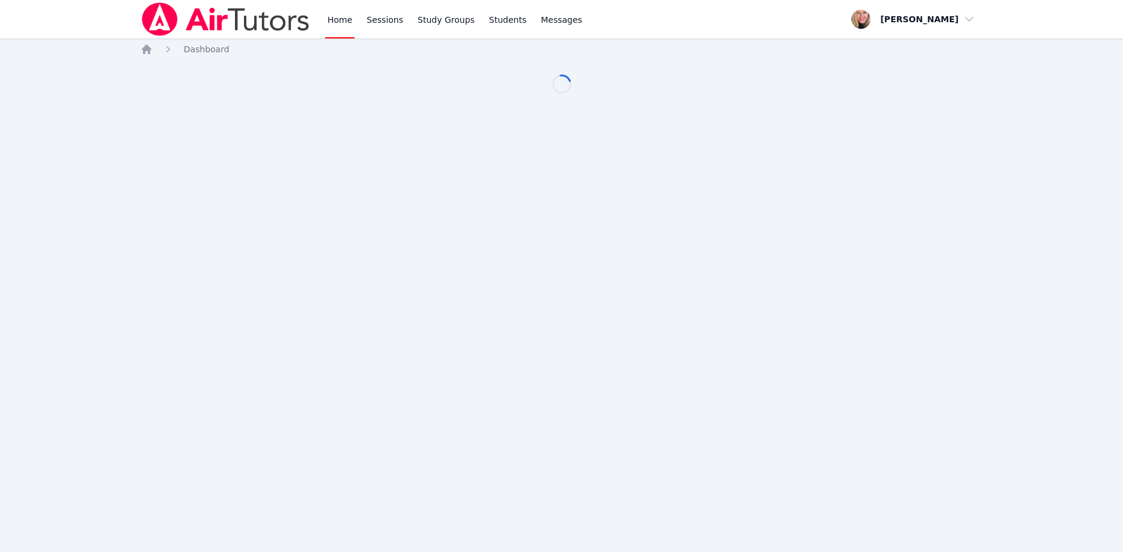
scroll to position [123, 0]
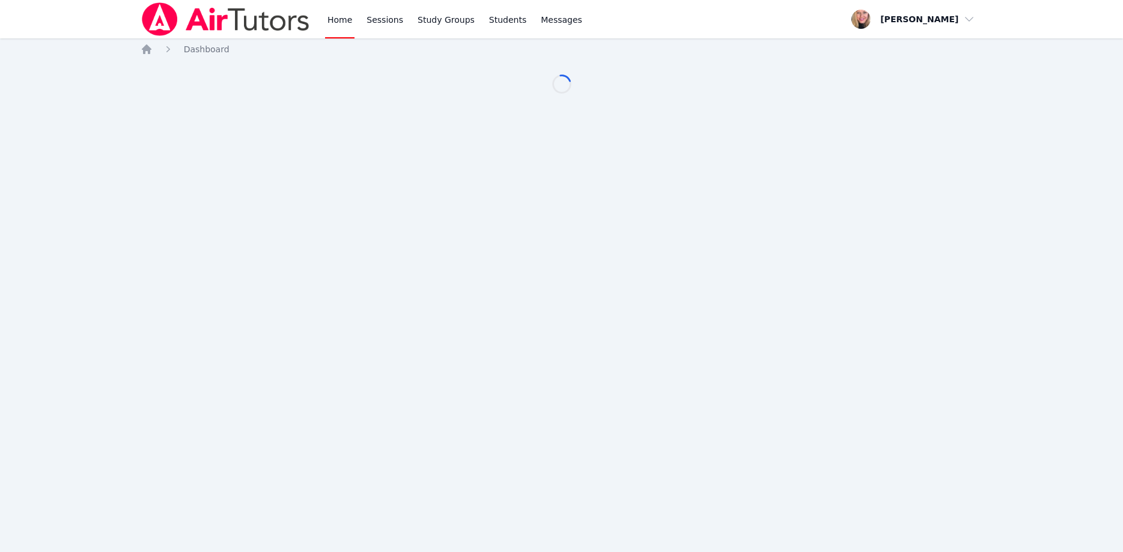
scroll to position [123, 0]
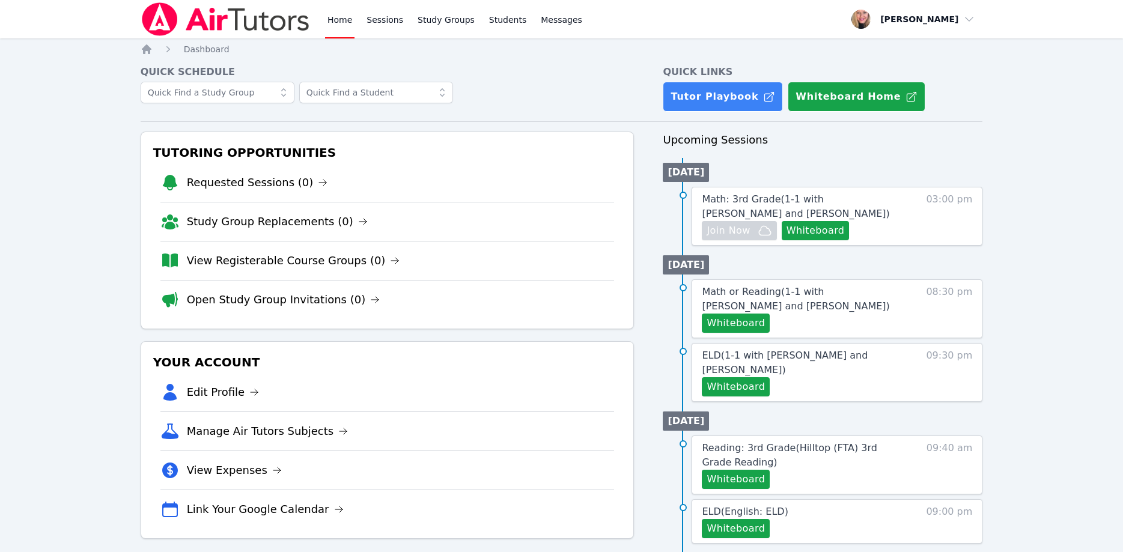
scroll to position [123, 0]
